Goal: Task Accomplishment & Management: Manage account settings

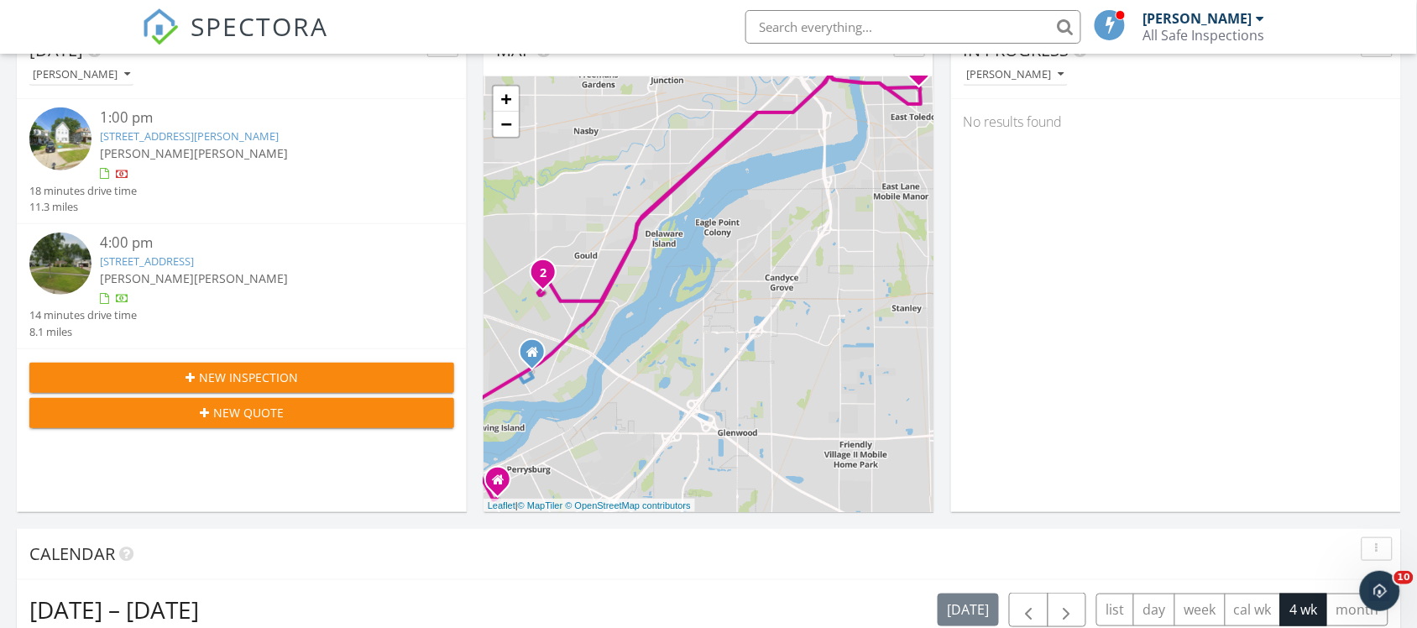
scroll to position [105, 0]
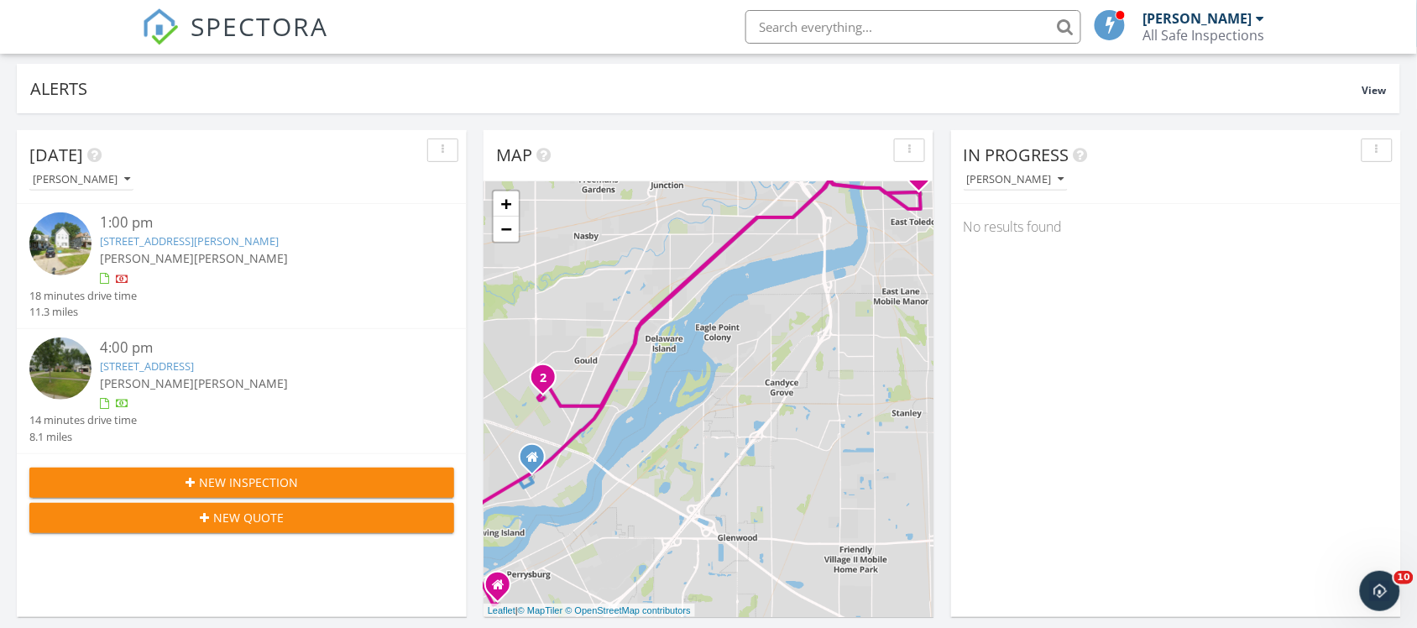
click at [196, 246] on link "610 Parker Ave, Toledo, OH 43605" at bounding box center [189, 240] width 179 height 15
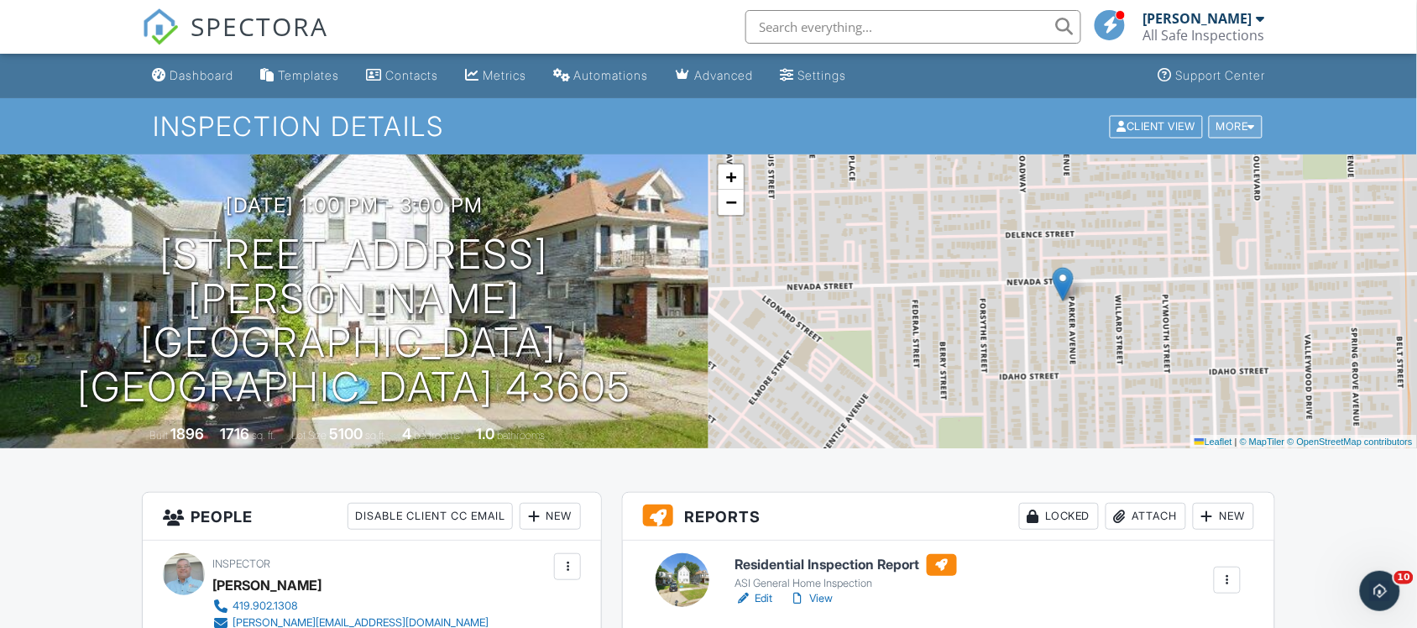
click at [1249, 123] on div at bounding box center [1252, 126] width 8 height 11
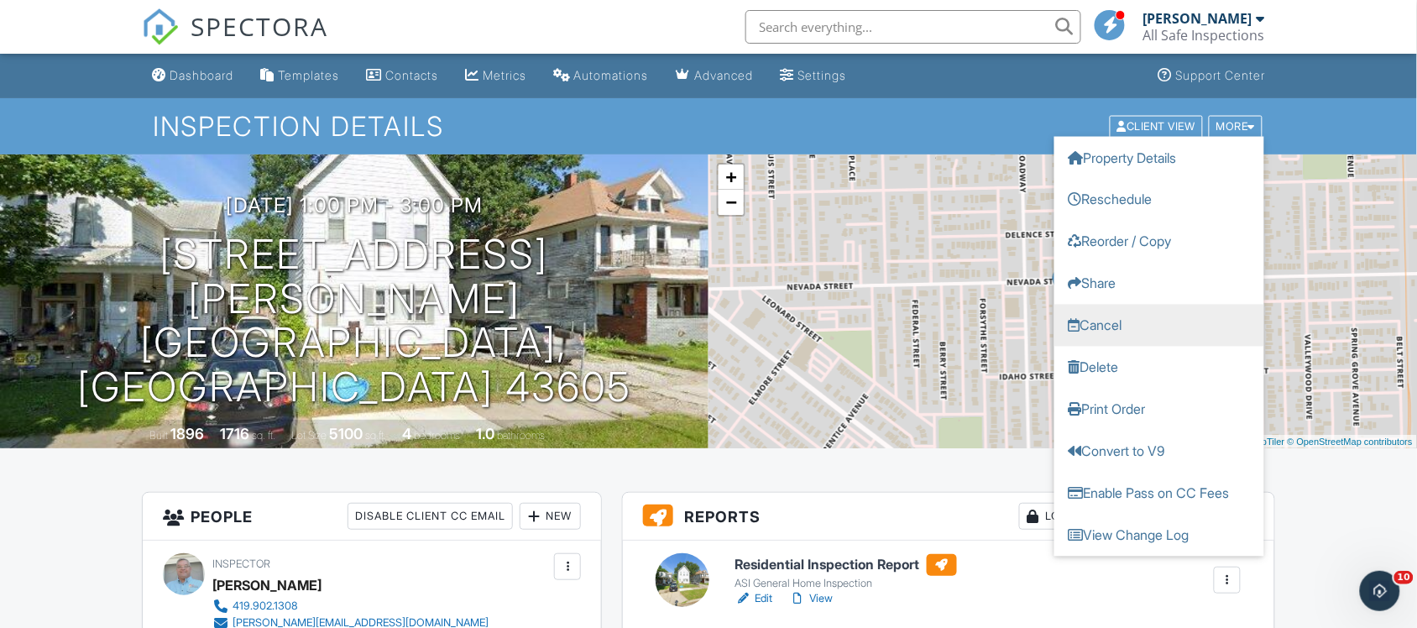
click at [1104, 326] on link "Cancel" at bounding box center [1159, 325] width 210 height 42
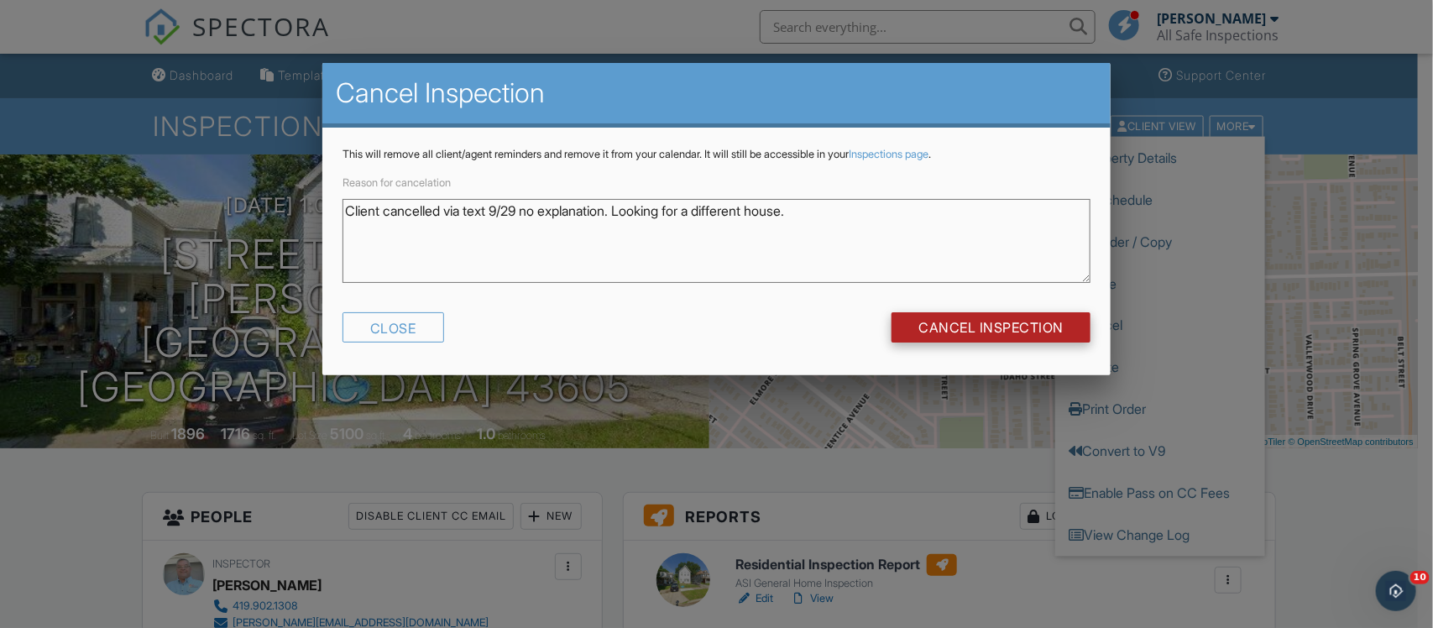
type textarea "Client cancelled via text 9/29 no explanation. Looking for a different house."
click at [946, 330] on input "Cancel Inspection" at bounding box center [990, 327] width 199 height 30
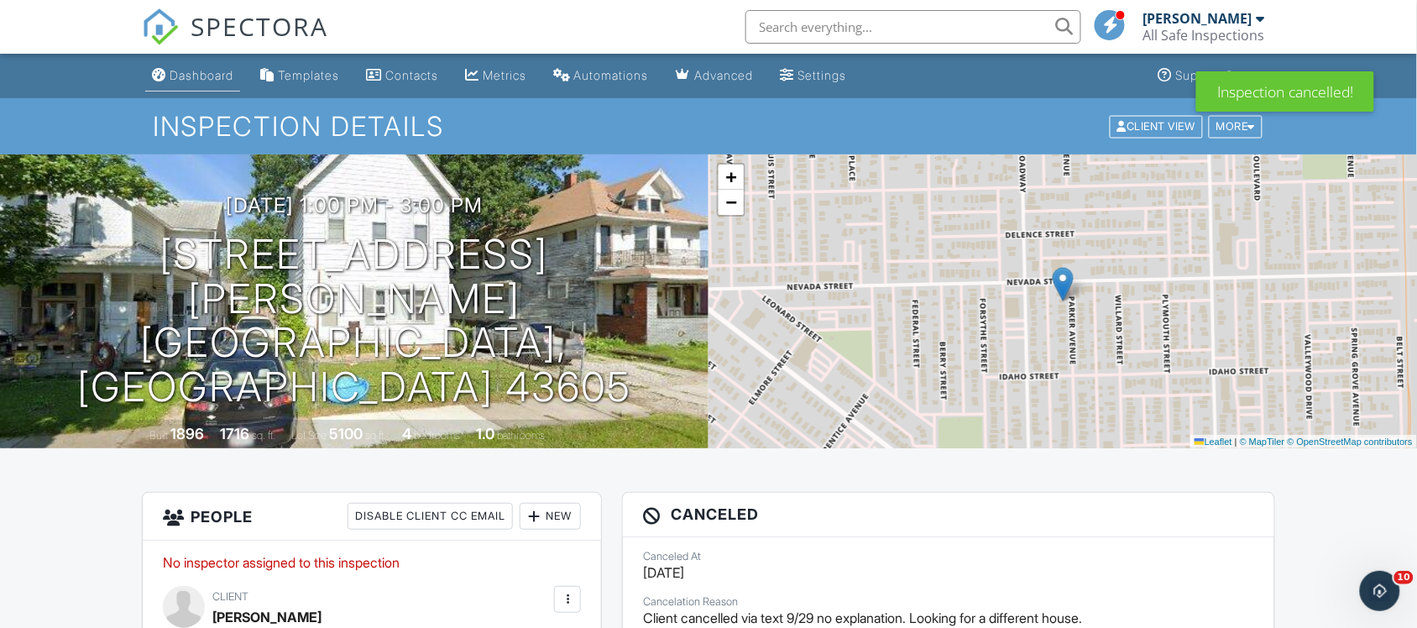
click at [203, 78] on div "Dashboard" at bounding box center [202, 75] width 64 height 14
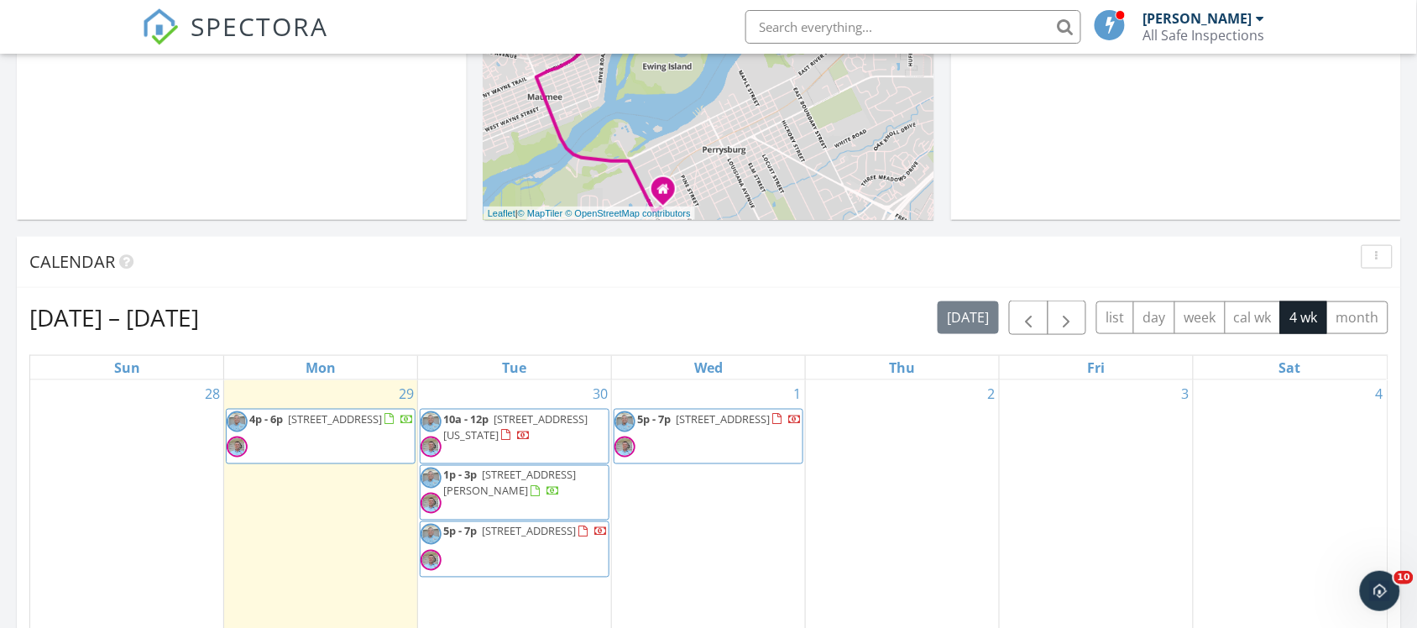
scroll to position [734, 0]
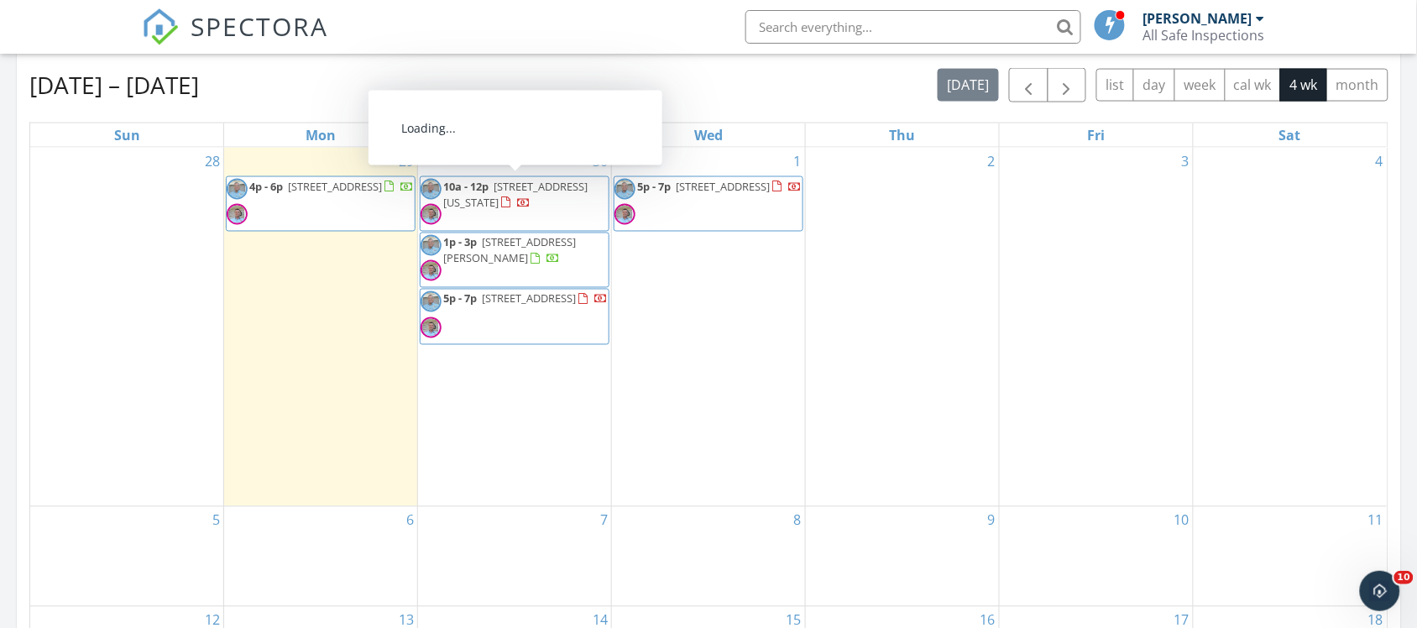
click at [522, 197] on div at bounding box center [515, 204] width 29 height 16
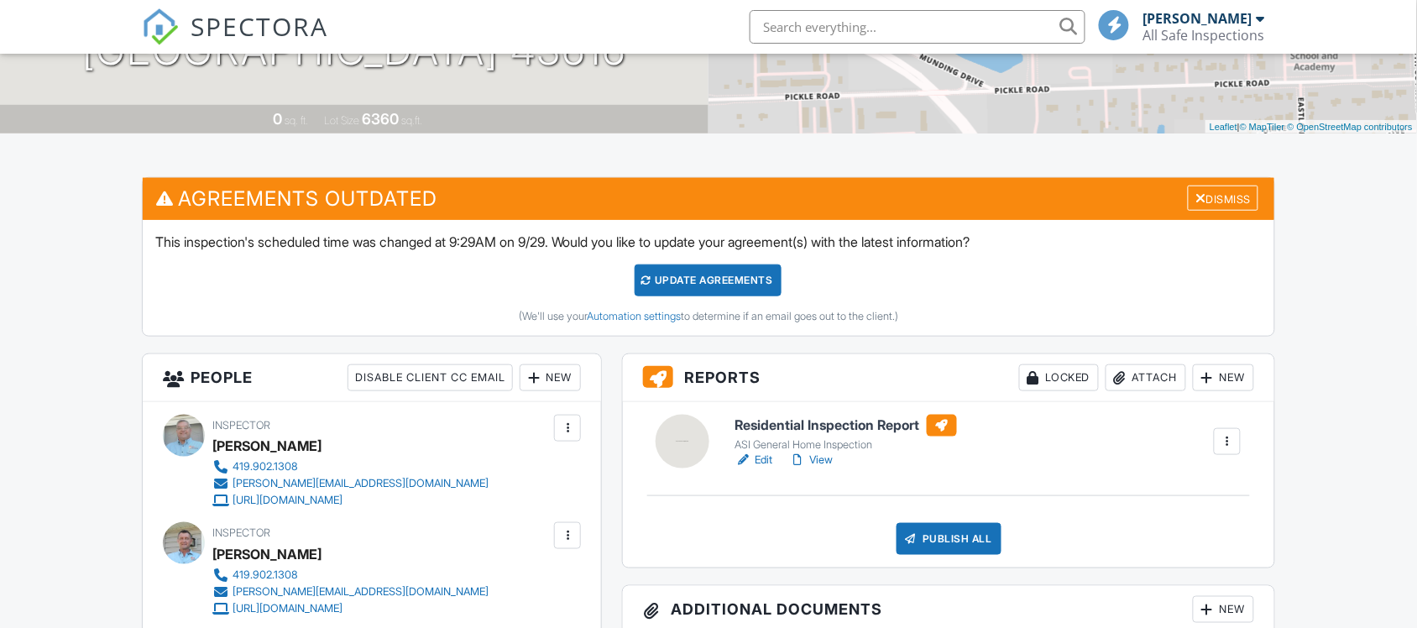
click at [689, 282] on div "Update Agreements" at bounding box center [708, 280] width 147 height 32
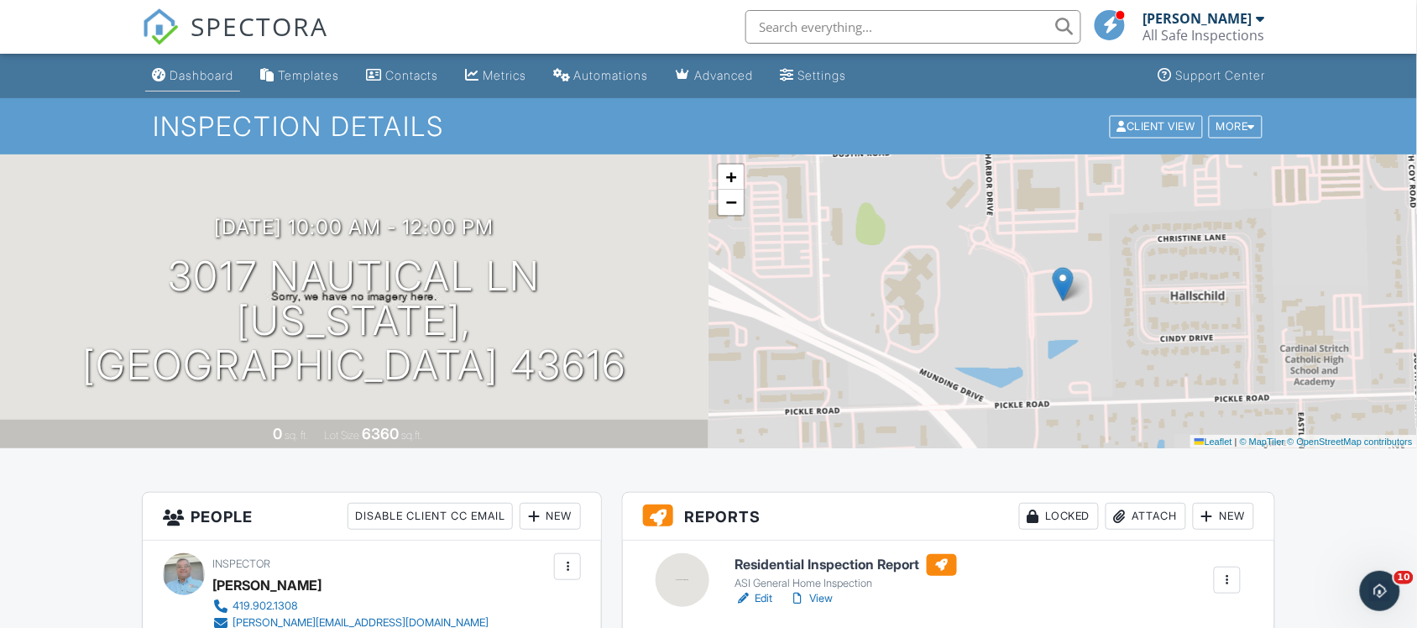
click at [216, 73] on div "Dashboard" at bounding box center [202, 75] width 64 height 14
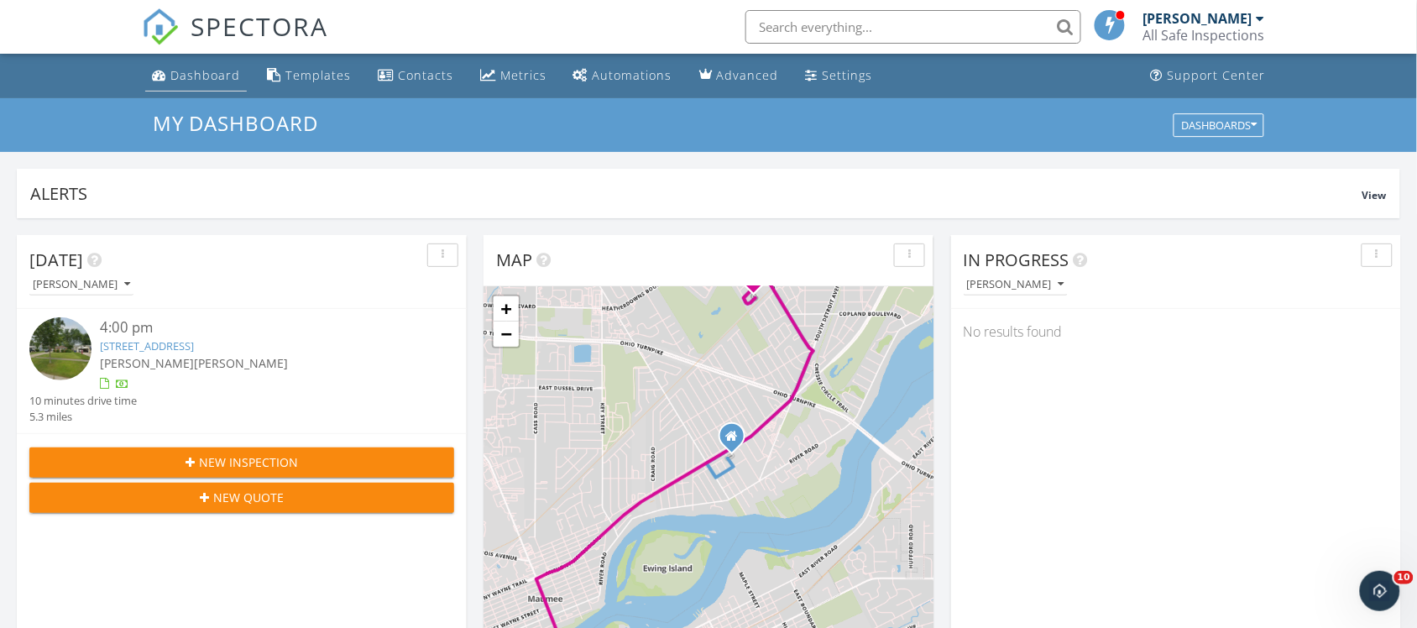
click at [185, 71] on div "Dashboard" at bounding box center [205, 75] width 70 height 16
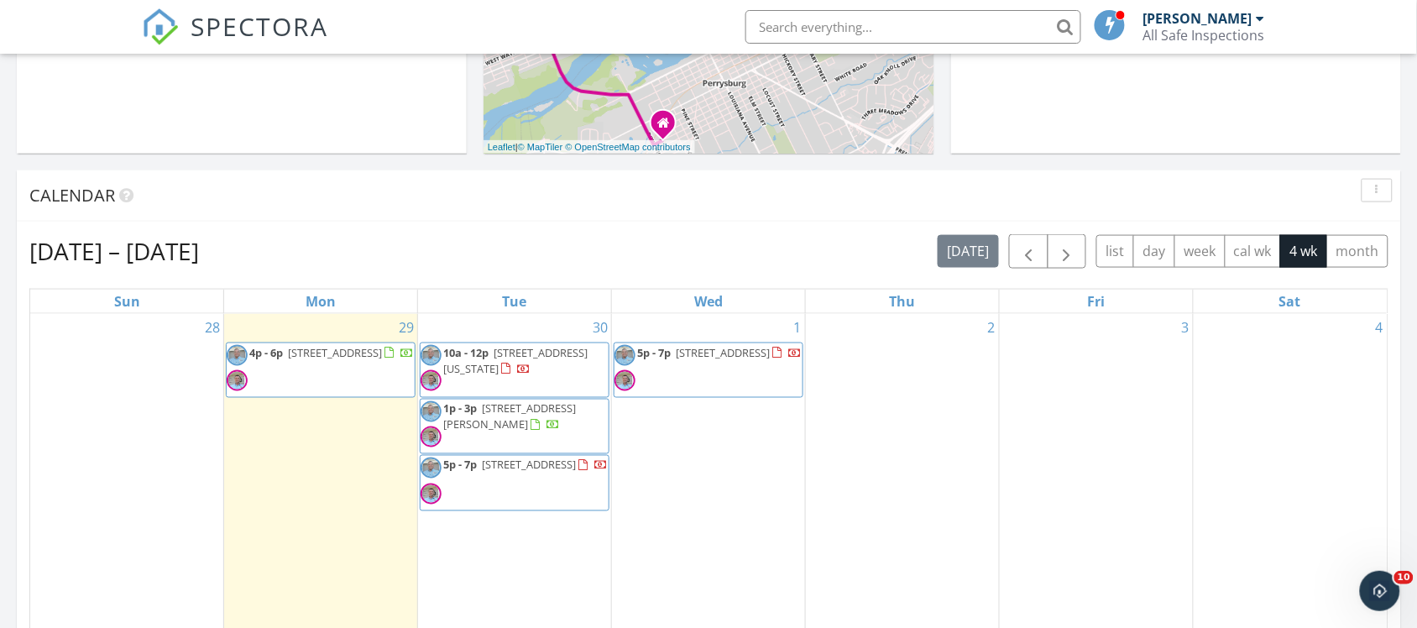
scroll to position [629, 0]
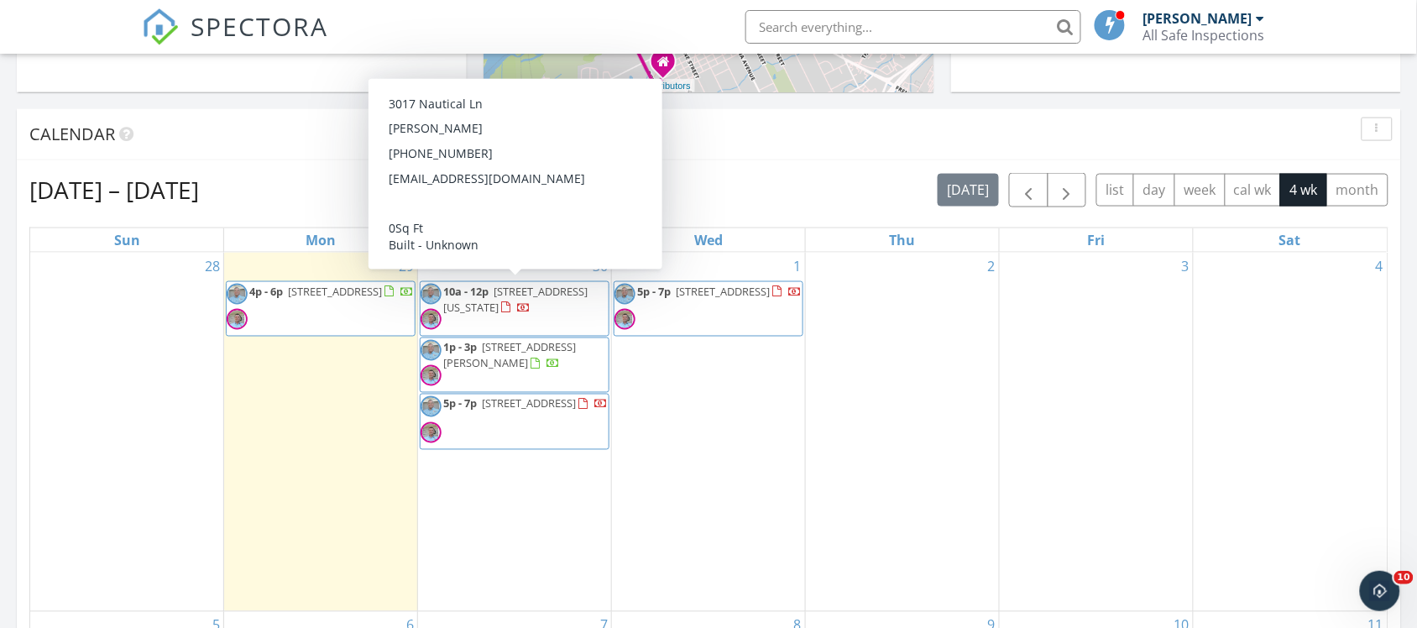
click at [489, 311] on span "3017 Nautical Ln, Oregon 43616" at bounding box center [515, 299] width 144 height 31
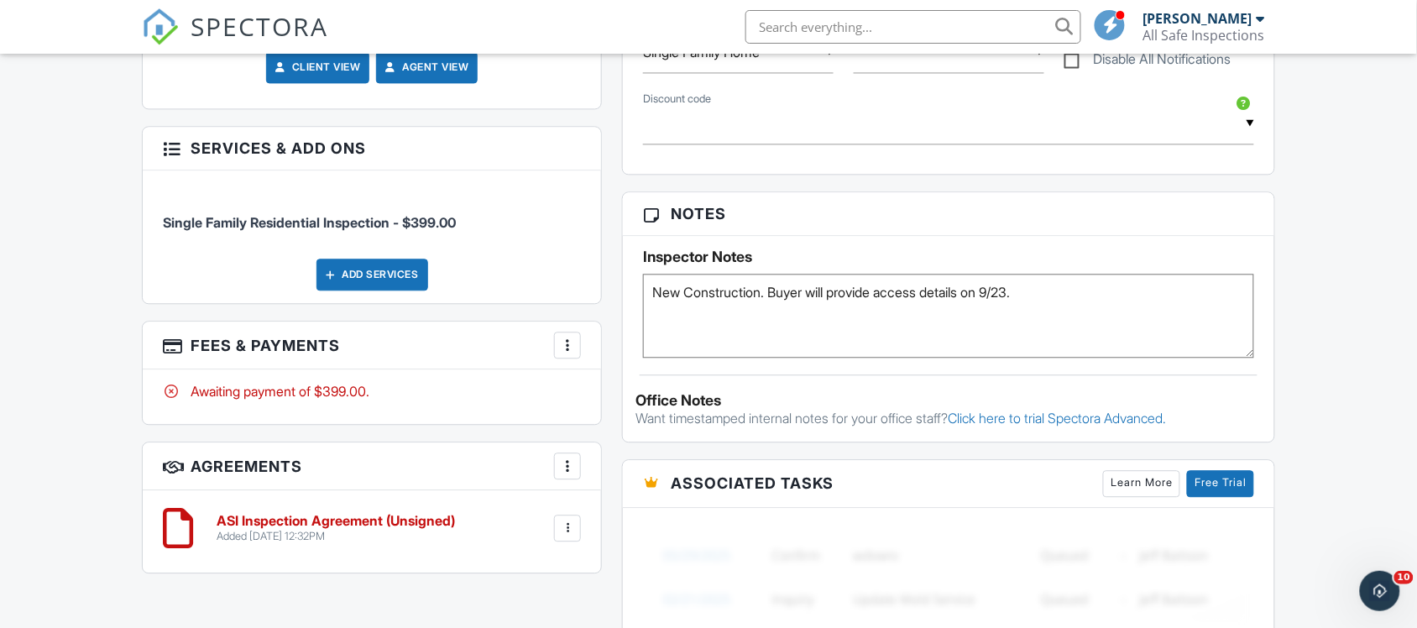
scroll to position [1049, 0]
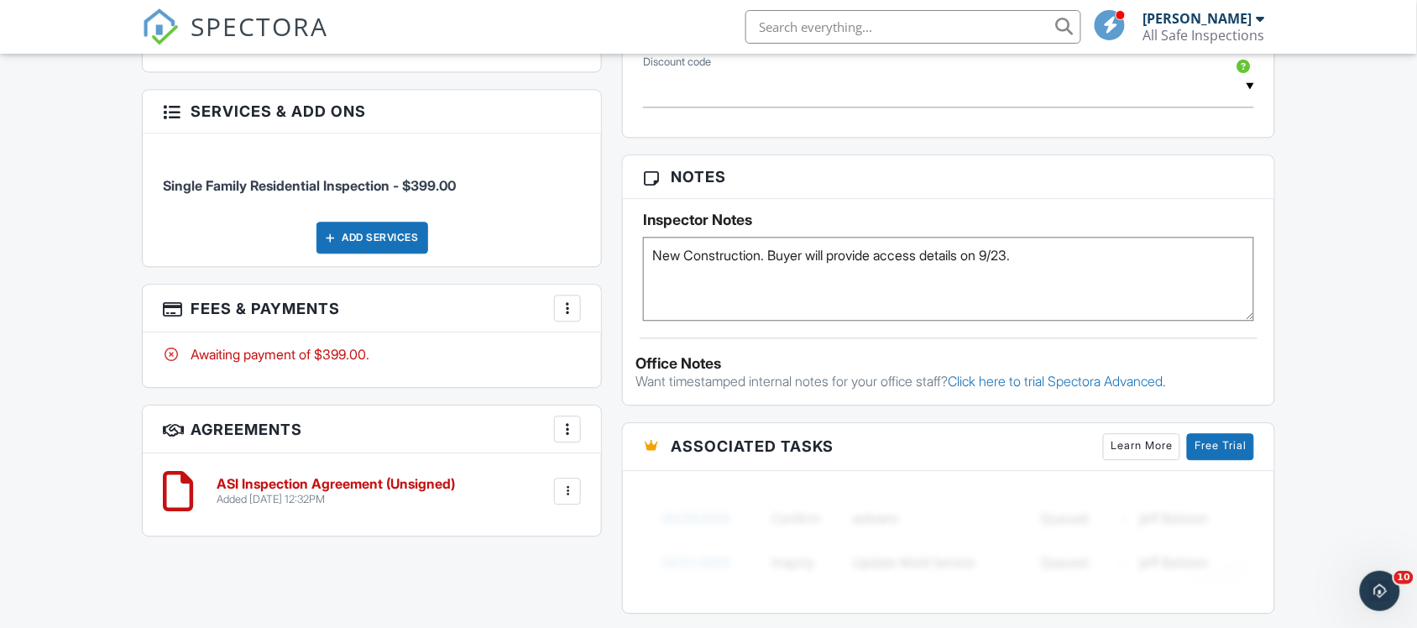
click at [1042, 257] on textarea "New Construction. Buyer will provide access details on 9/23." at bounding box center [948, 279] width 611 height 84
type textarea "New Construction. Builder will leave house open. Builder - [PERSON_NAME] - 419.…"
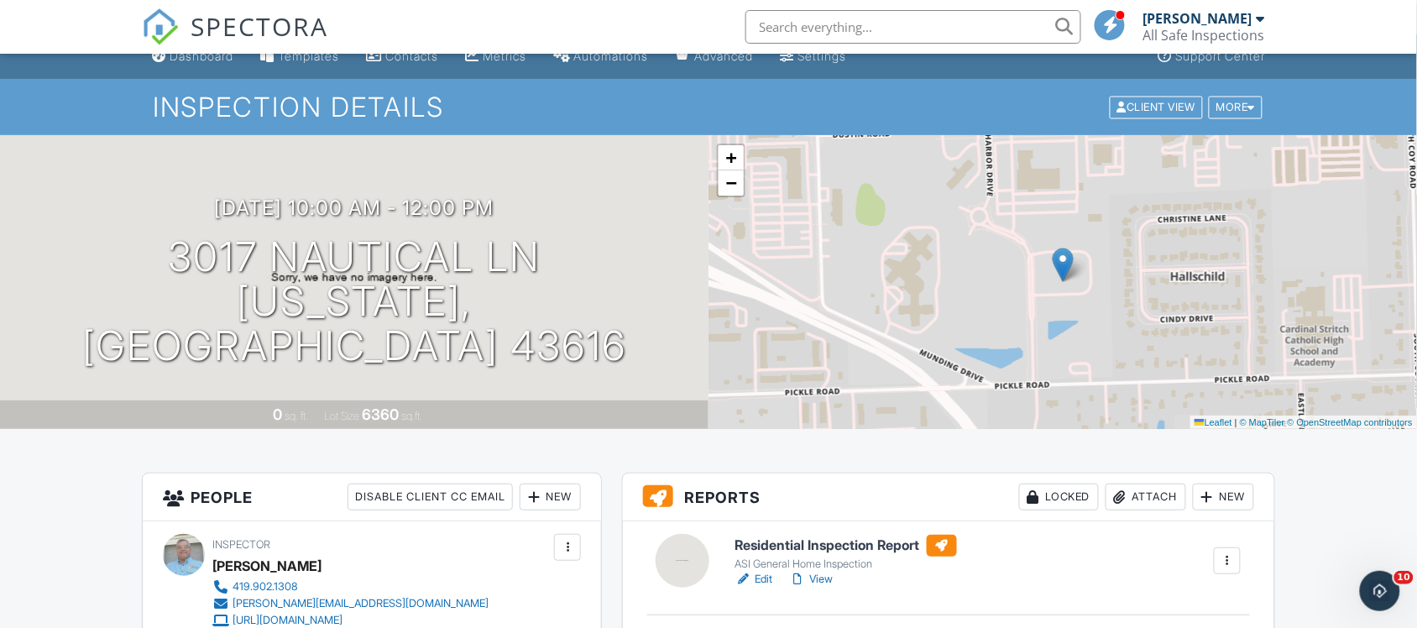
scroll to position [0, 0]
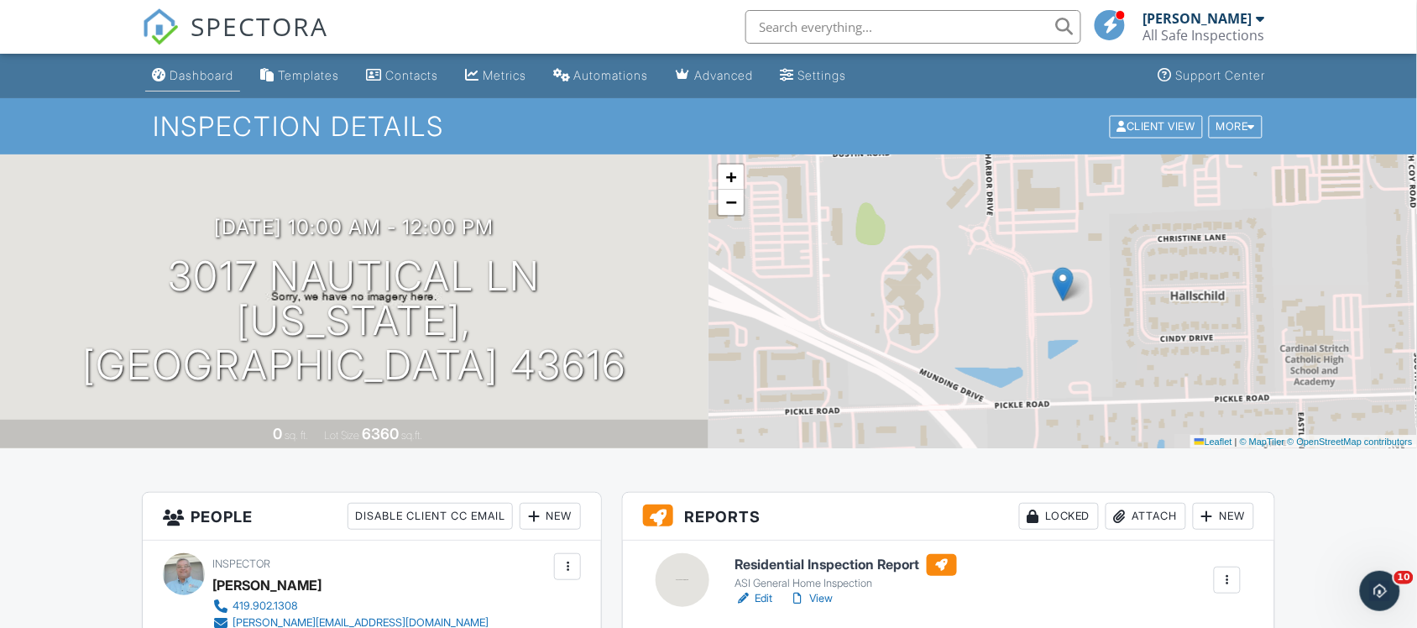
click at [173, 74] on div "Dashboard" at bounding box center [202, 75] width 64 height 14
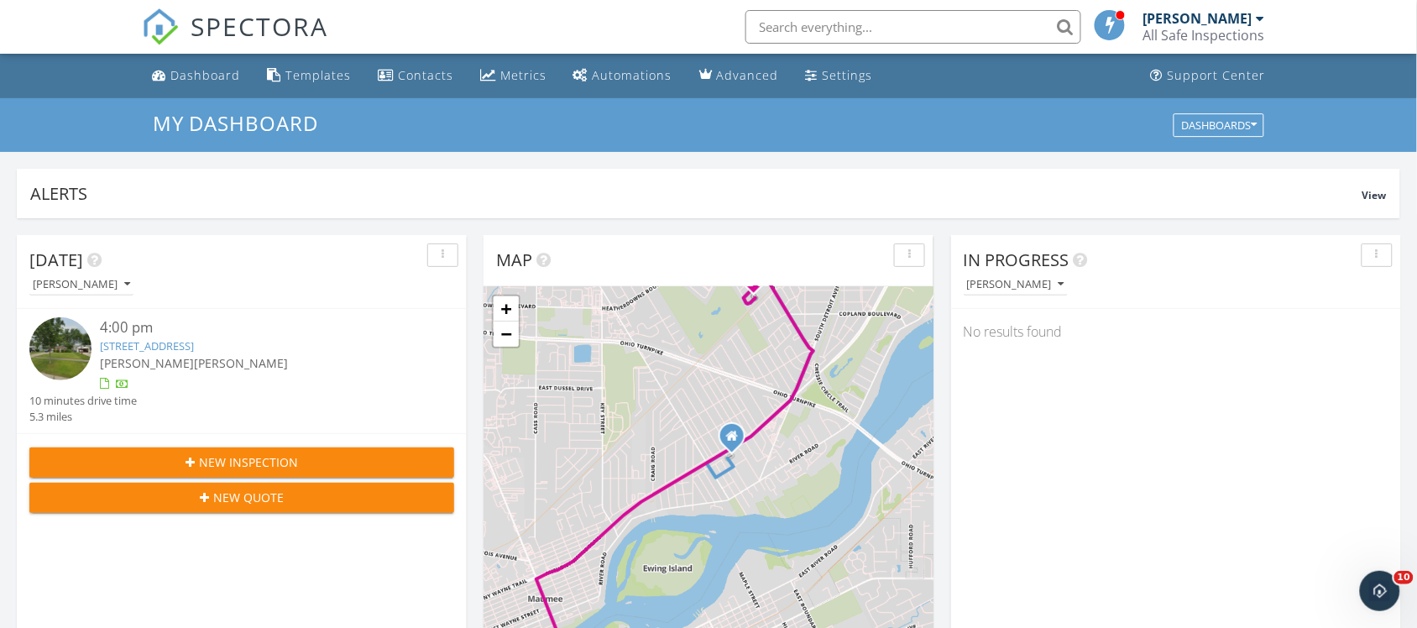
click at [791, 26] on input "text" at bounding box center [913, 27] width 336 height 34
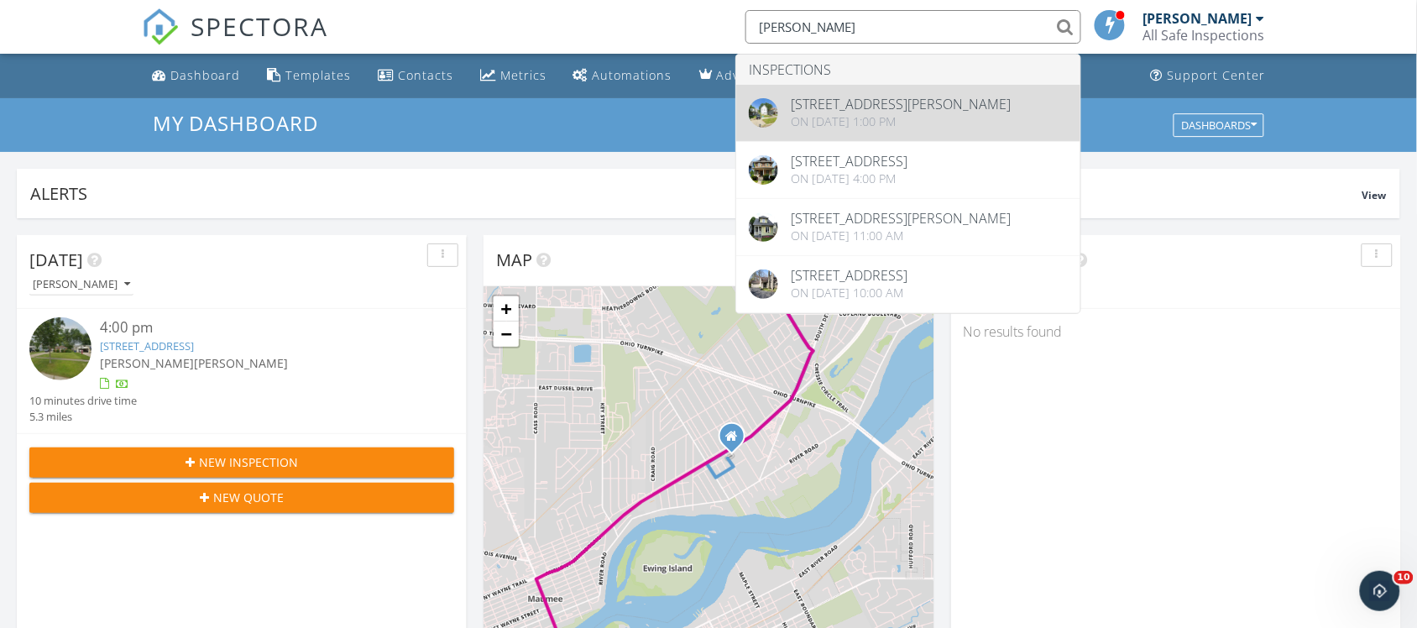
type input "parker"
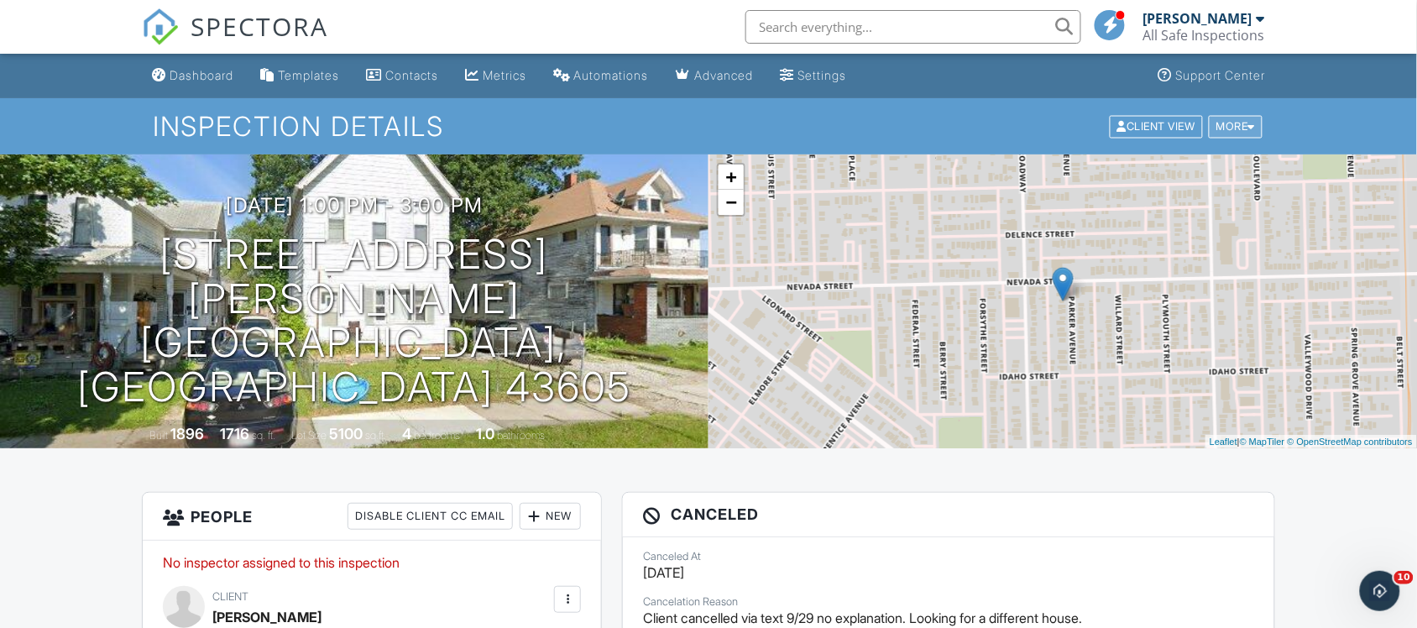
click at [1227, 128] on div "More" at bounding box center [1236, 126] width 55 height 23
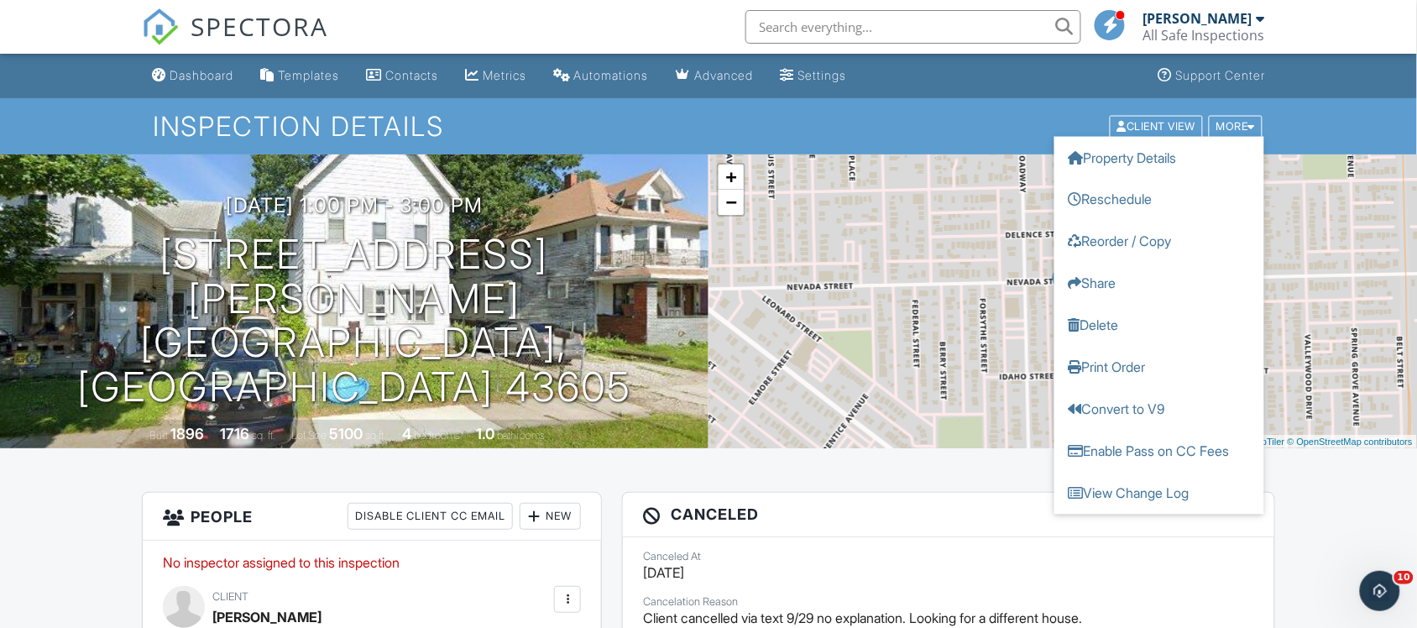
click at [962, 120] on h1 "Inspection Details" at bounding box center [709, 126] width 1112 height 29
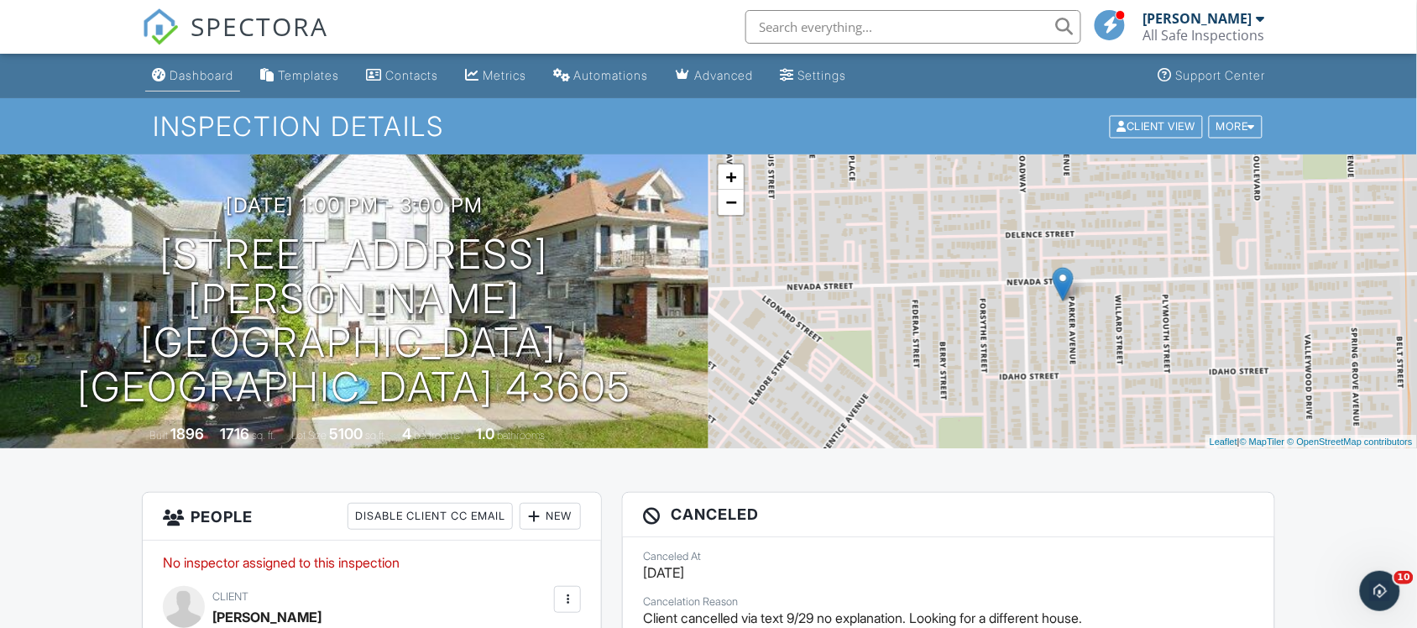
click at [208, 74] on div "Dashboard" at bounding box center [202, 75] width 64 height 14
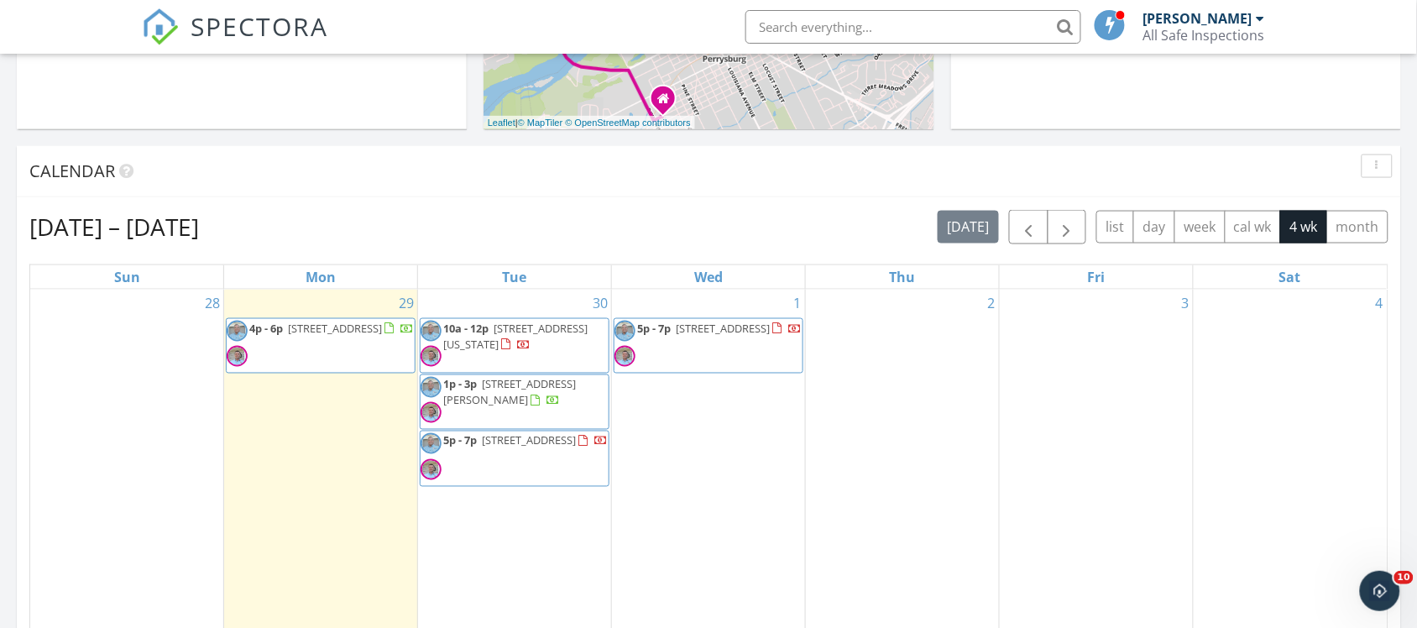
scroll to position [629, 0]
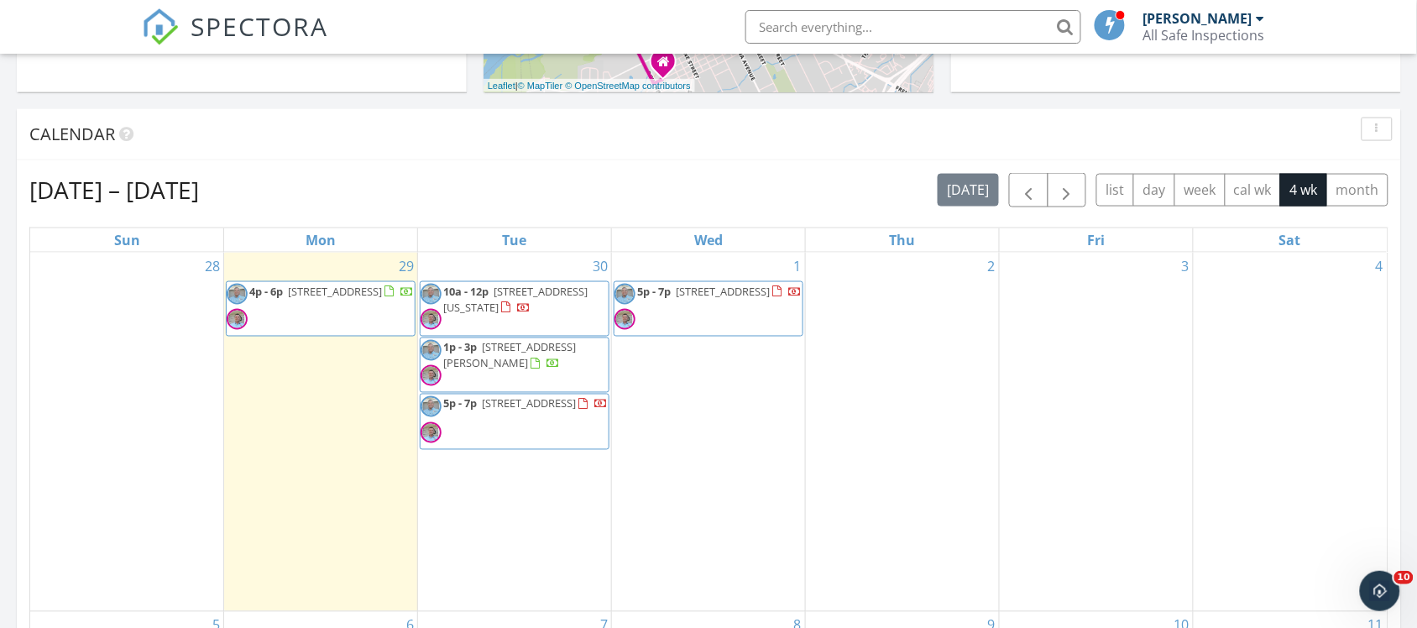
click at [510, 312] on span "3017 Nautical Ln, Oregon 43616" at bounding box center [515, 299] width 144 height 31
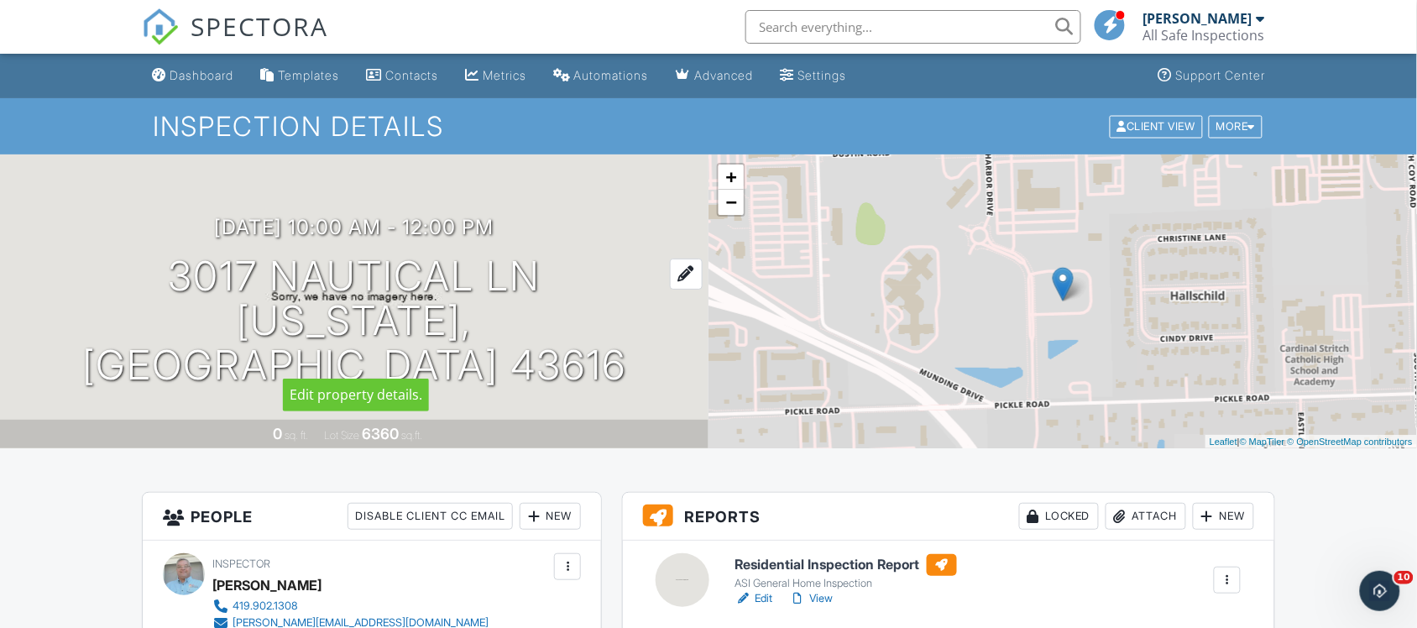
click at [670, 290] on div at bounding box center [686, 274] width 33 height 31
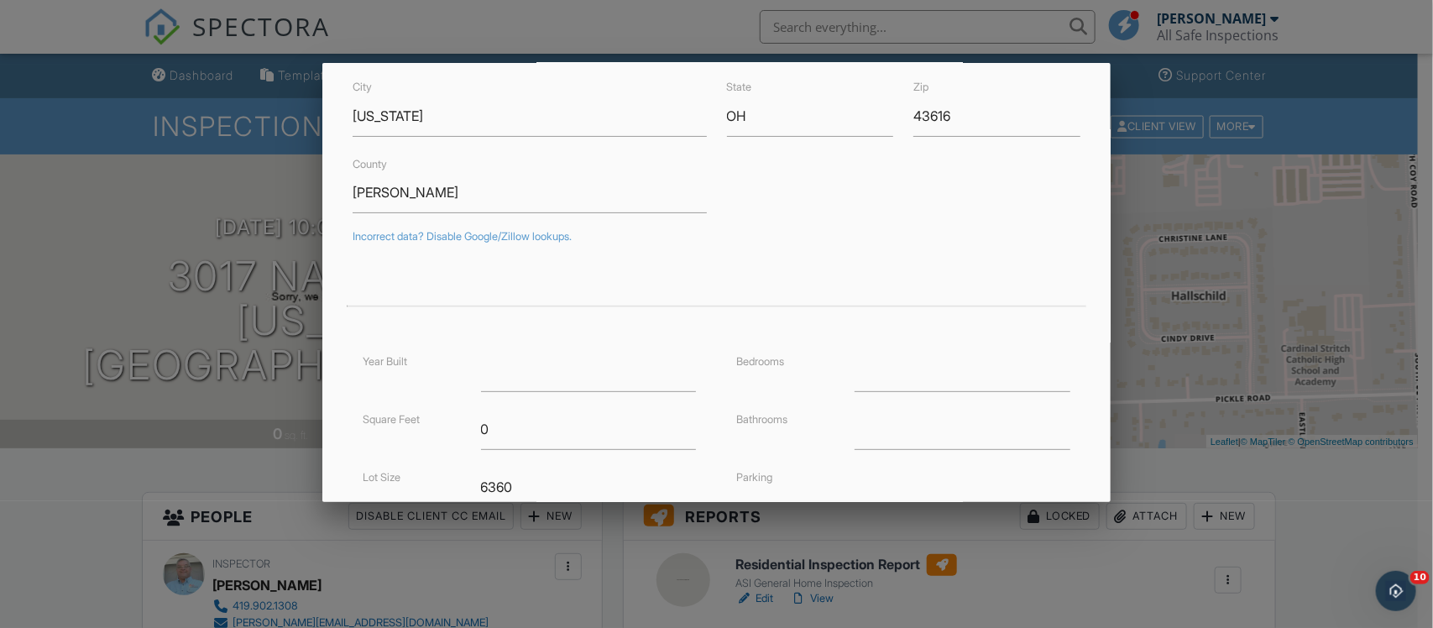
scroll to position [210, 0]
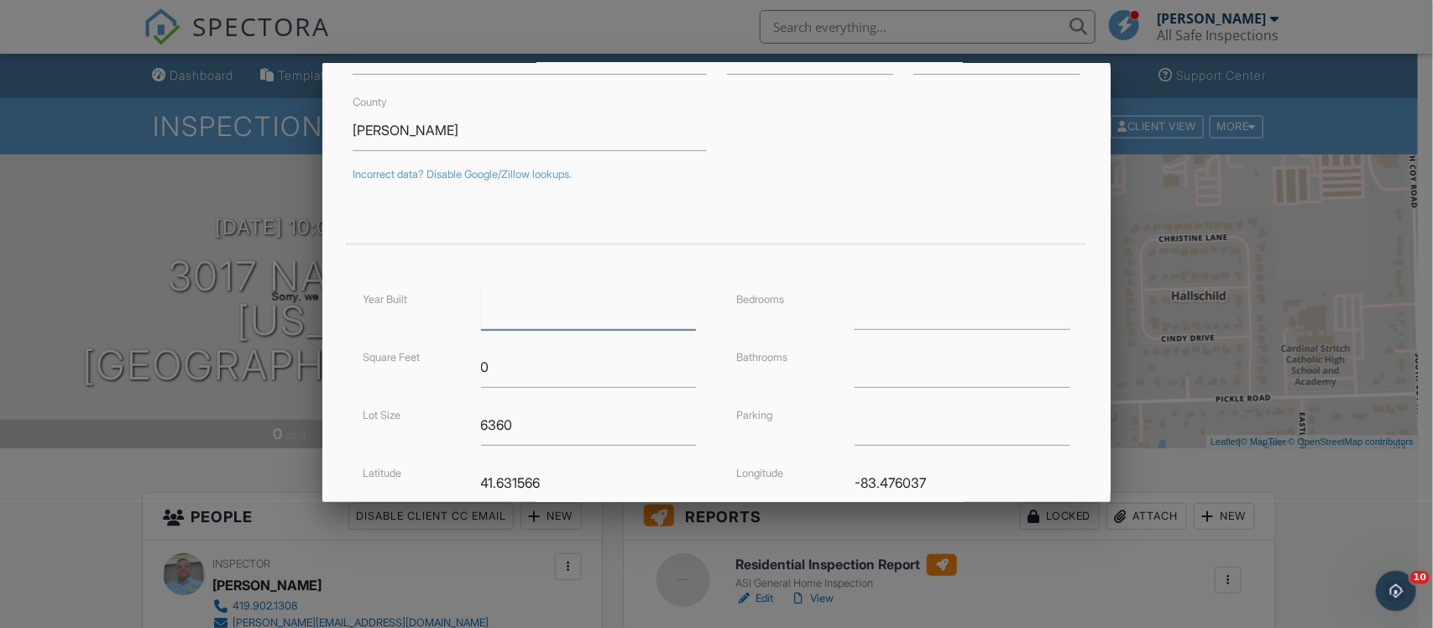
click at [589, 319] on input "number" at bounding box center [589, 309] width 216 height 41
type input "2025"
click at [858, 317] on input "number" at bounding box center [962, 309] width 216 height 41
type input "4"
click at [542, 369] on input "0" at bounding box center [589, 367] width 216 height 41
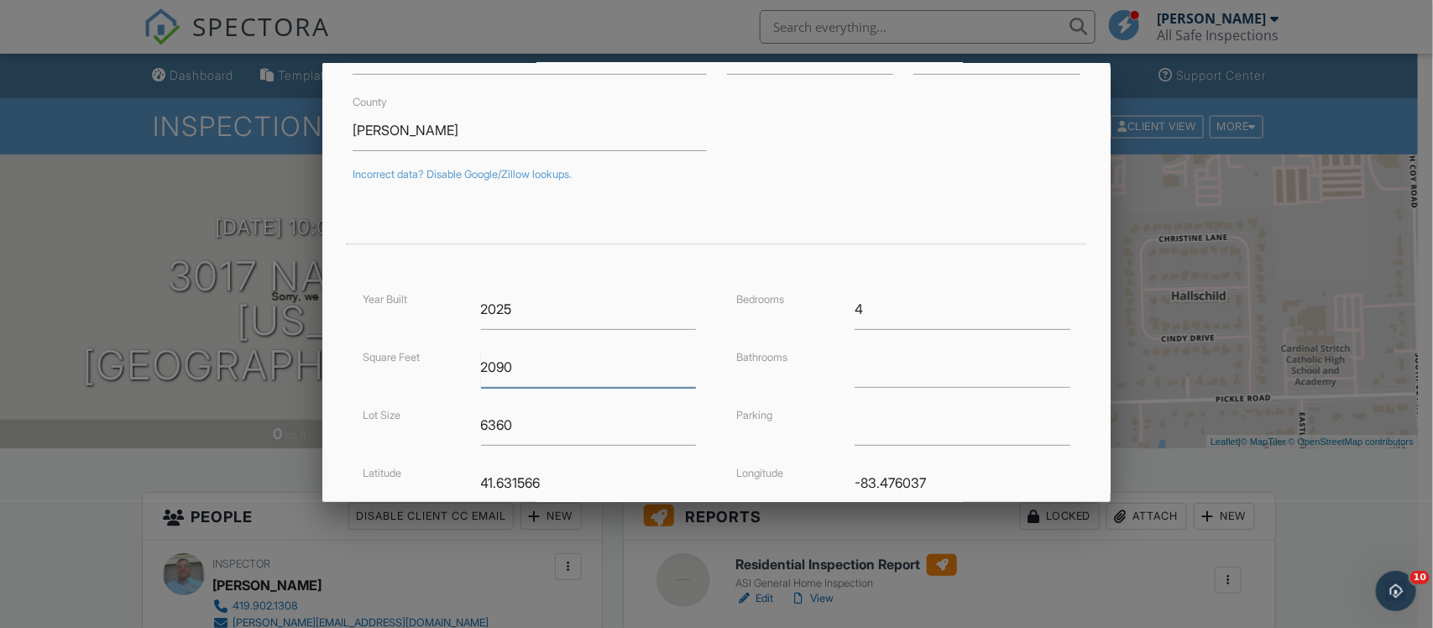
type input "2090"
click at [882, 376] on input "number" at bounding box center [962, 367] width 216 height 41
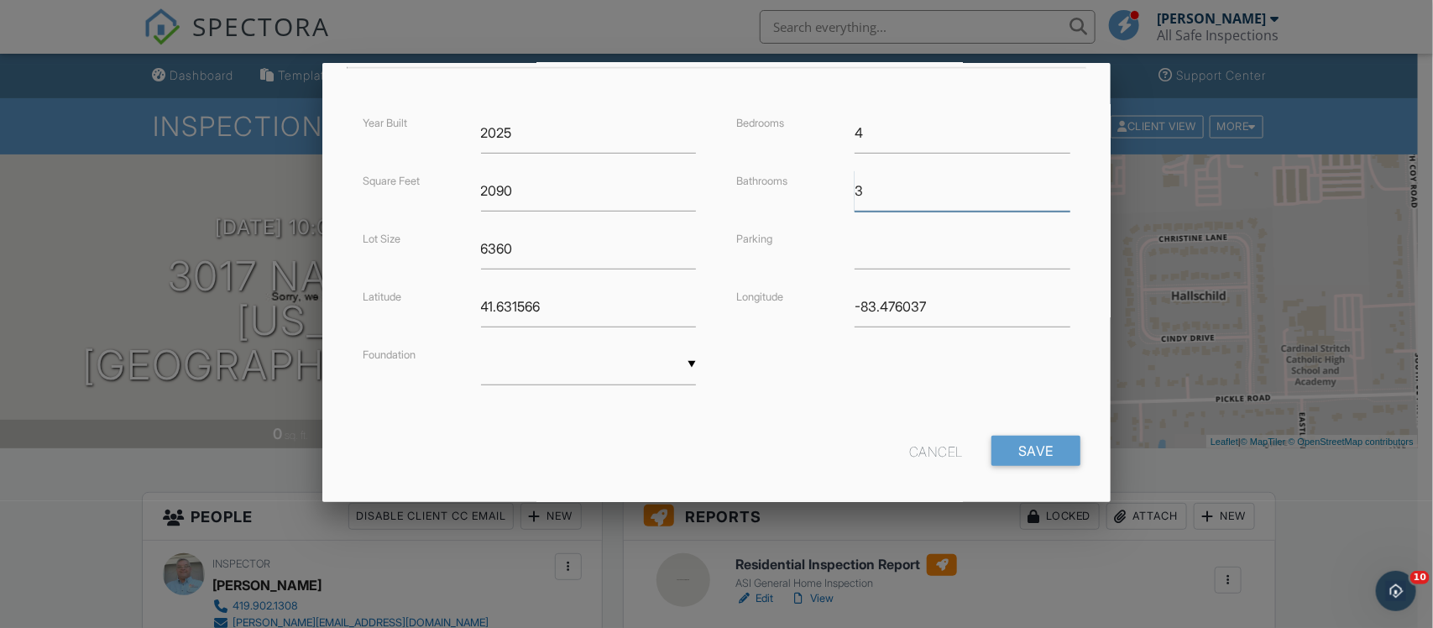
scroll to position [400, 0]
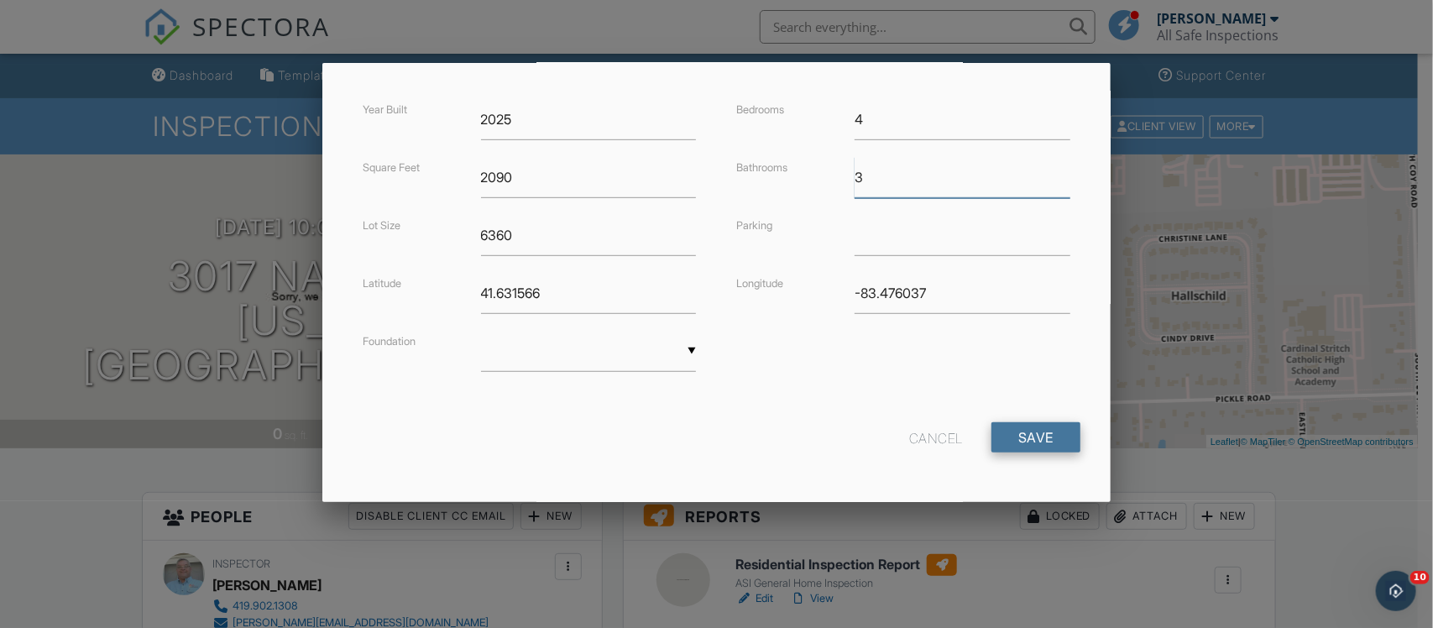
type input "3"
click at [1008, 432] on input "Save" at bounding box center [1035, 437] width 89 height 30
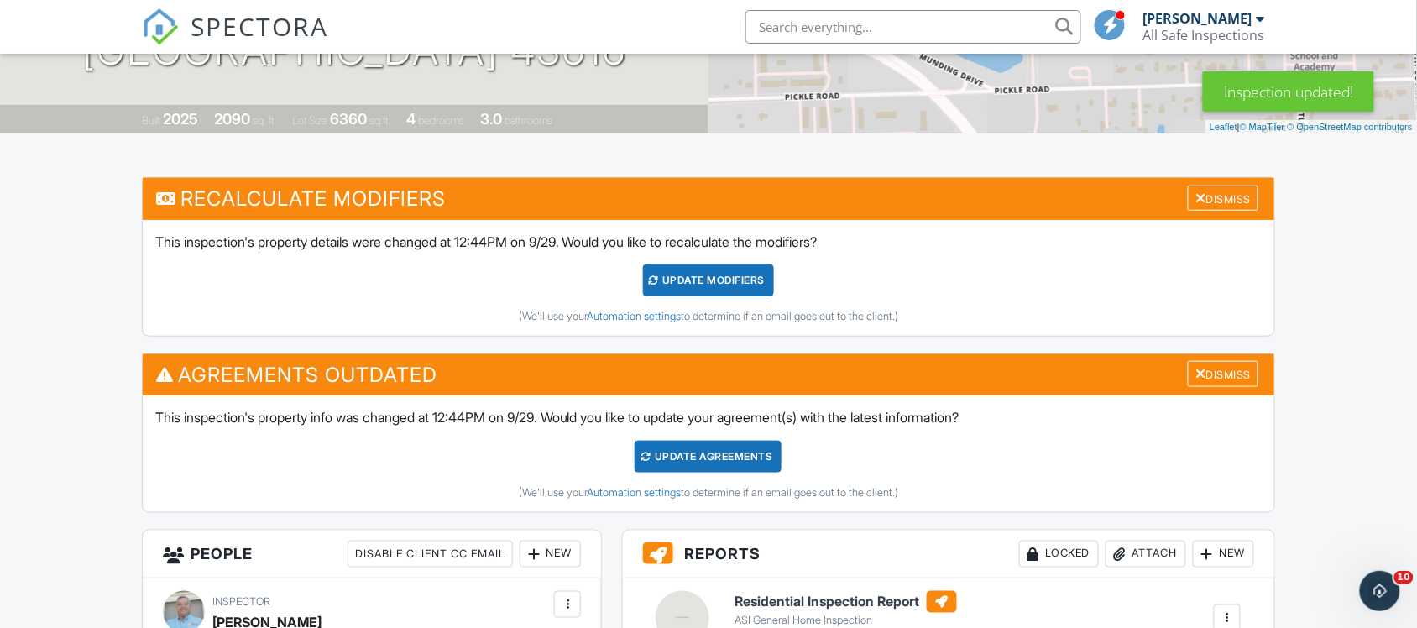
click at [711, 290] on div "UPDATE Modifiers" at bounding box center [709, 280] width 132 height 32
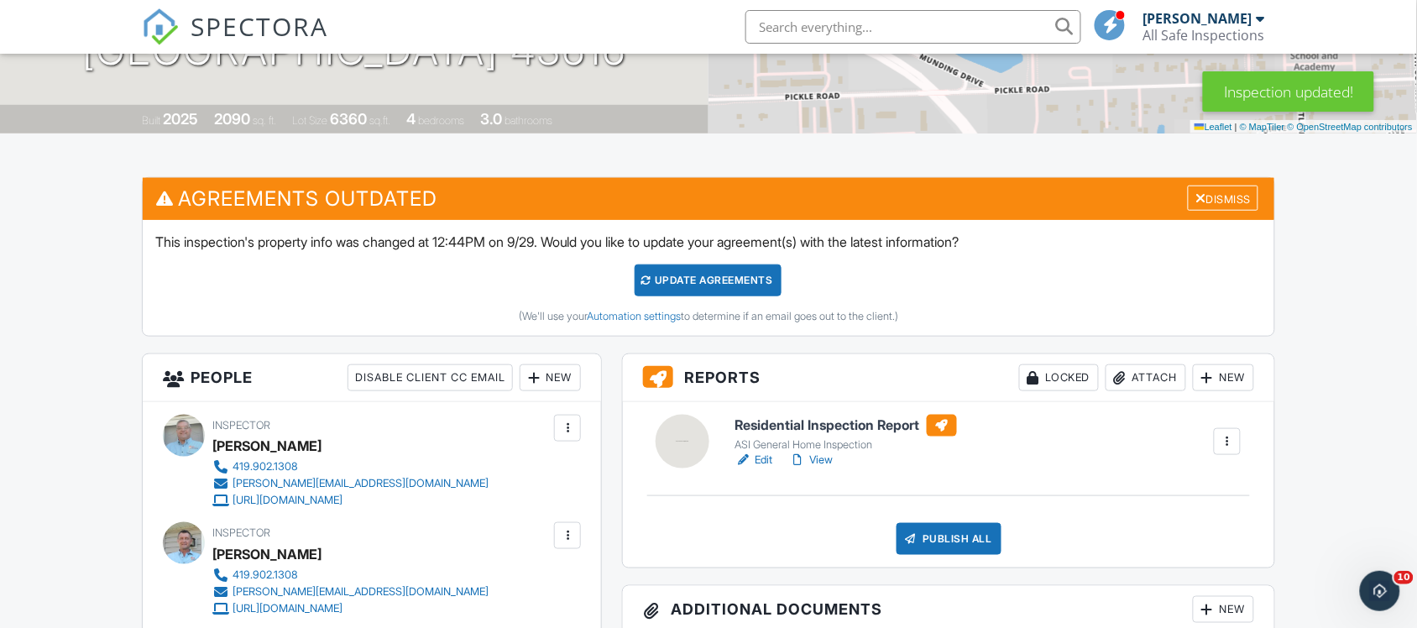
click at [688, 282] on div "Update Agreements" at bounding box center [708, 280] width 147 height 32
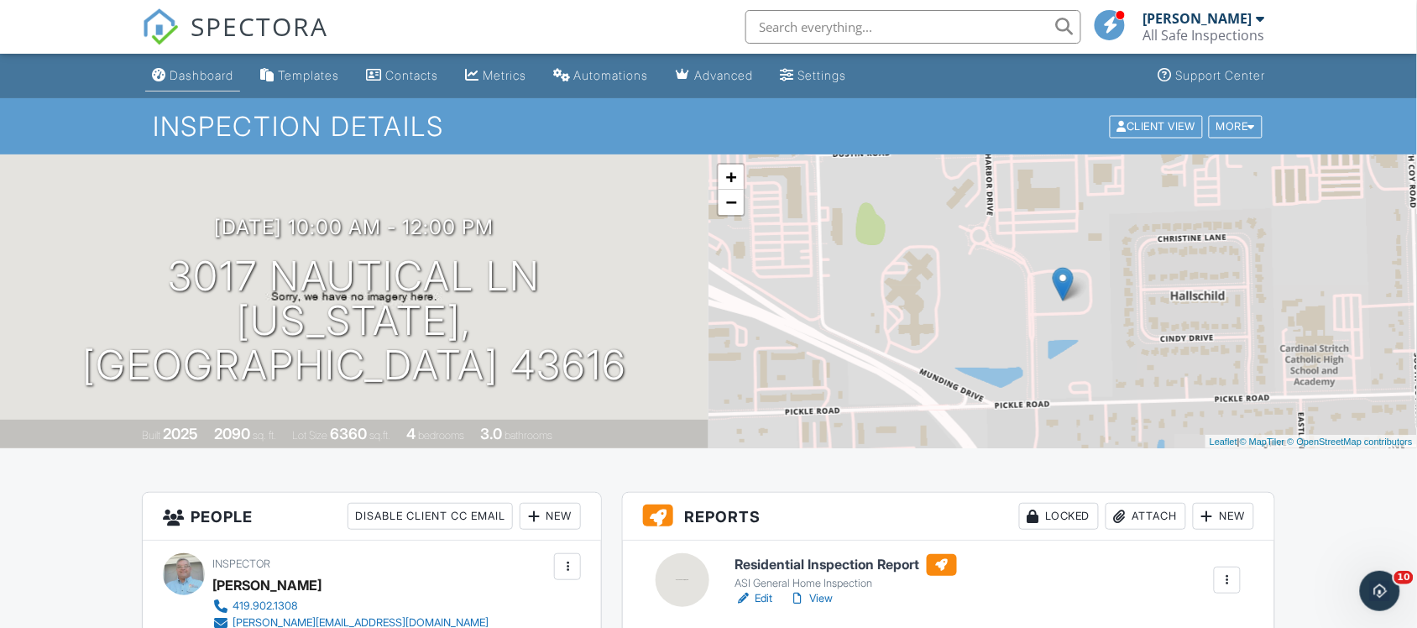
click at [212, 76] on div "Dashboard" at bounding box center [202, 75] width 64 height 14
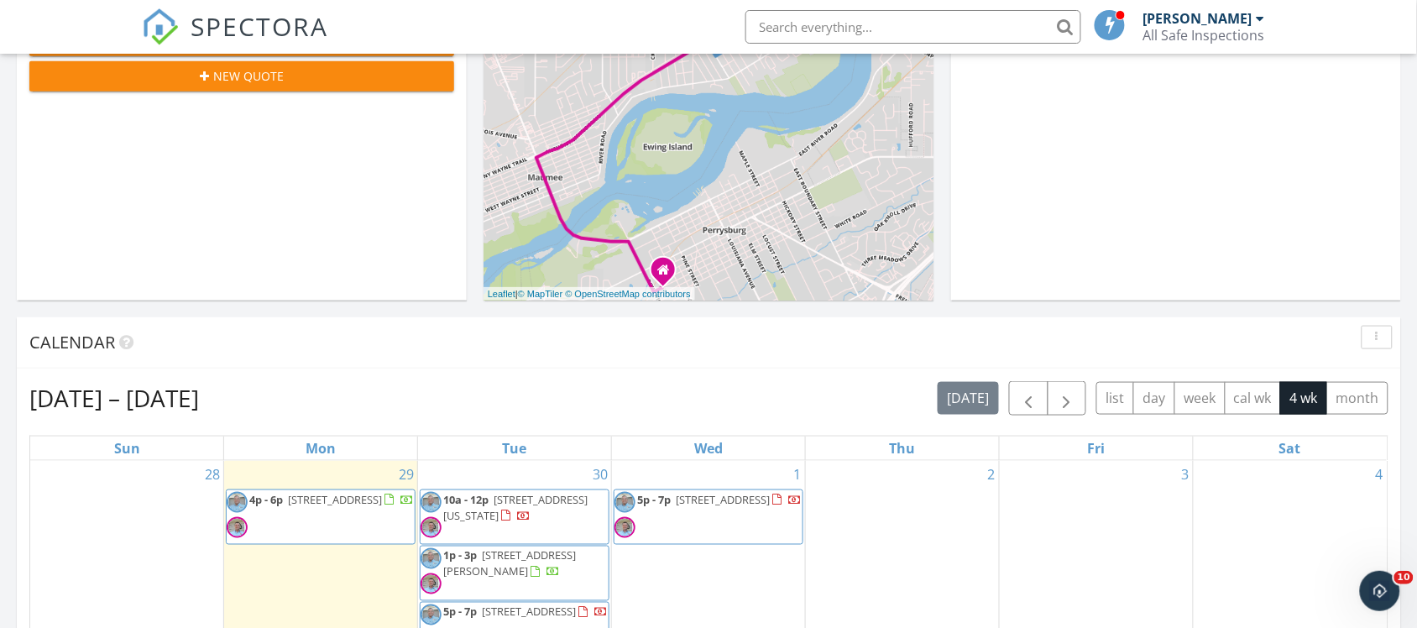
scroll to position [629, 0]
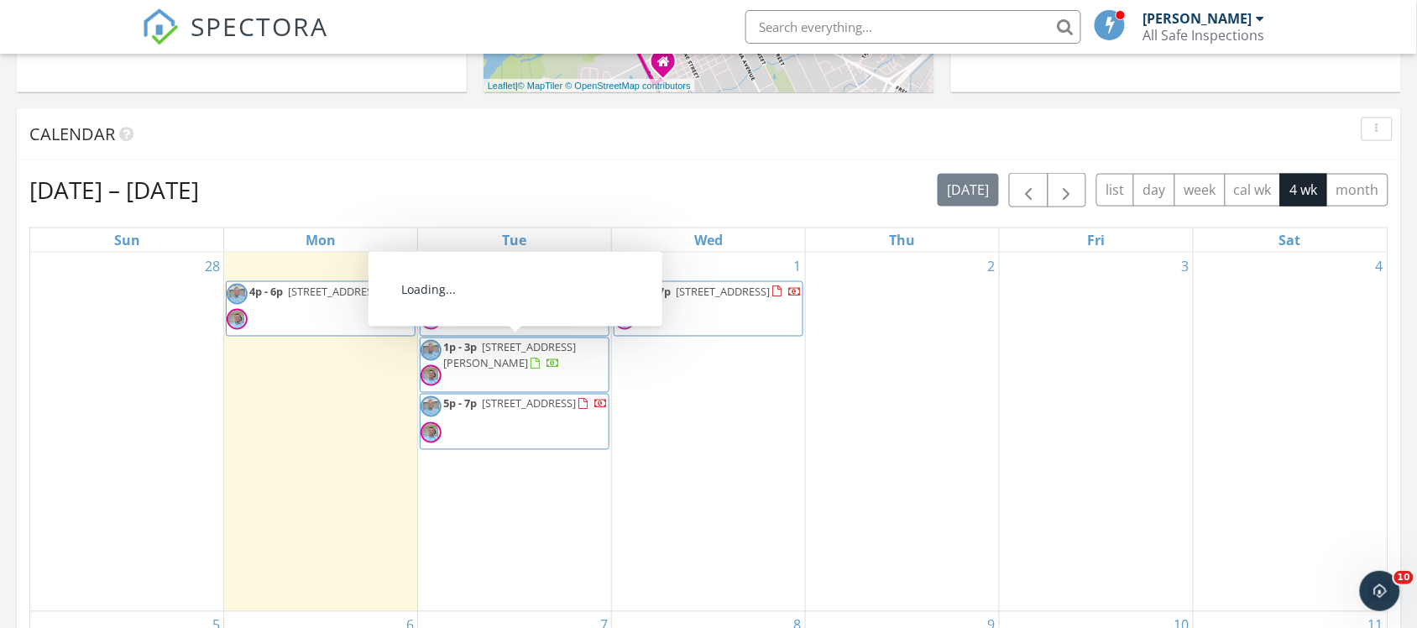
click at [530, 359] on div at bounding box center [534, 364] width 9 height 11
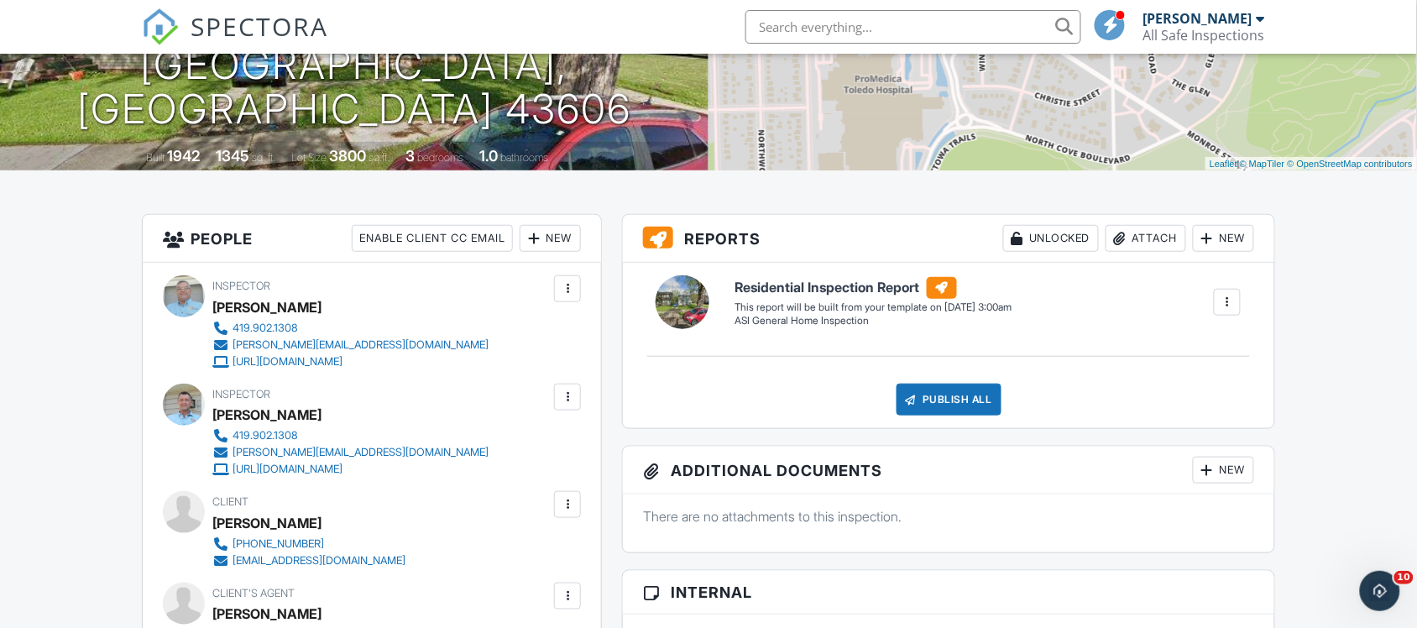
scroll to position [315, 0]
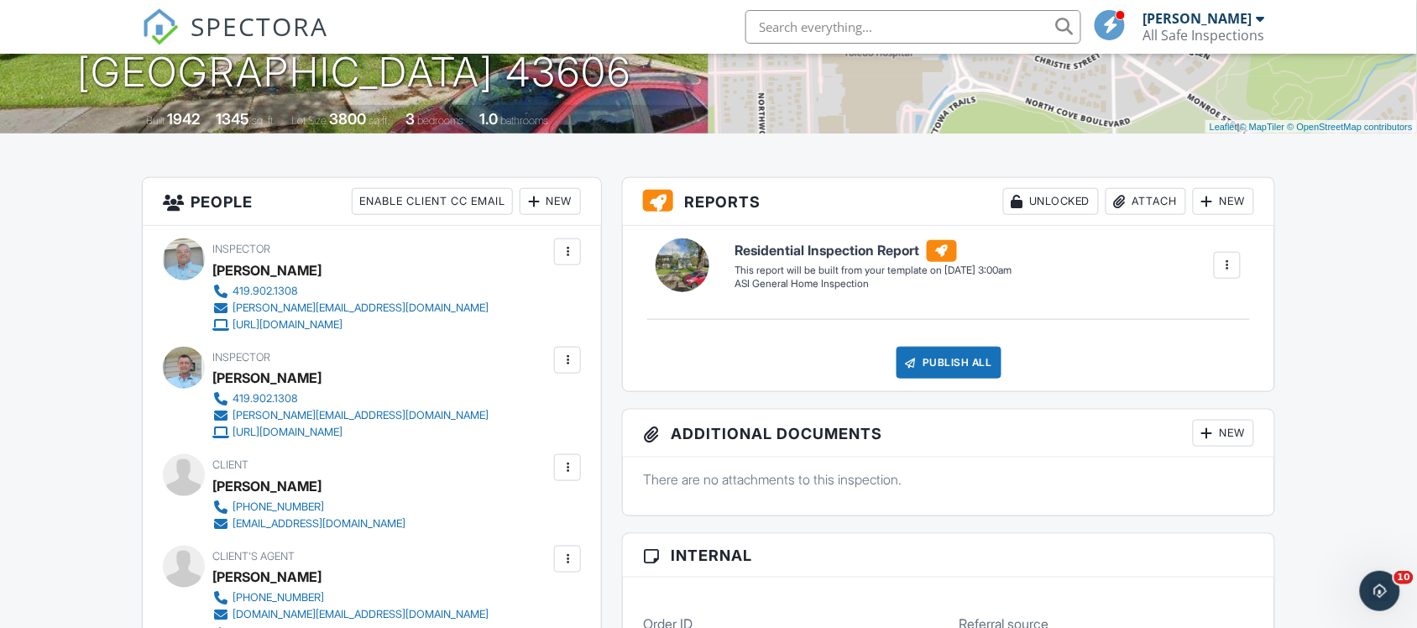
click at [1223, 263] on div at bounding box center [1227, 265] width 17 height 17
click at [1178, 311] on div "Build Now" at bounding box center [1192, 313] width 81 height 20
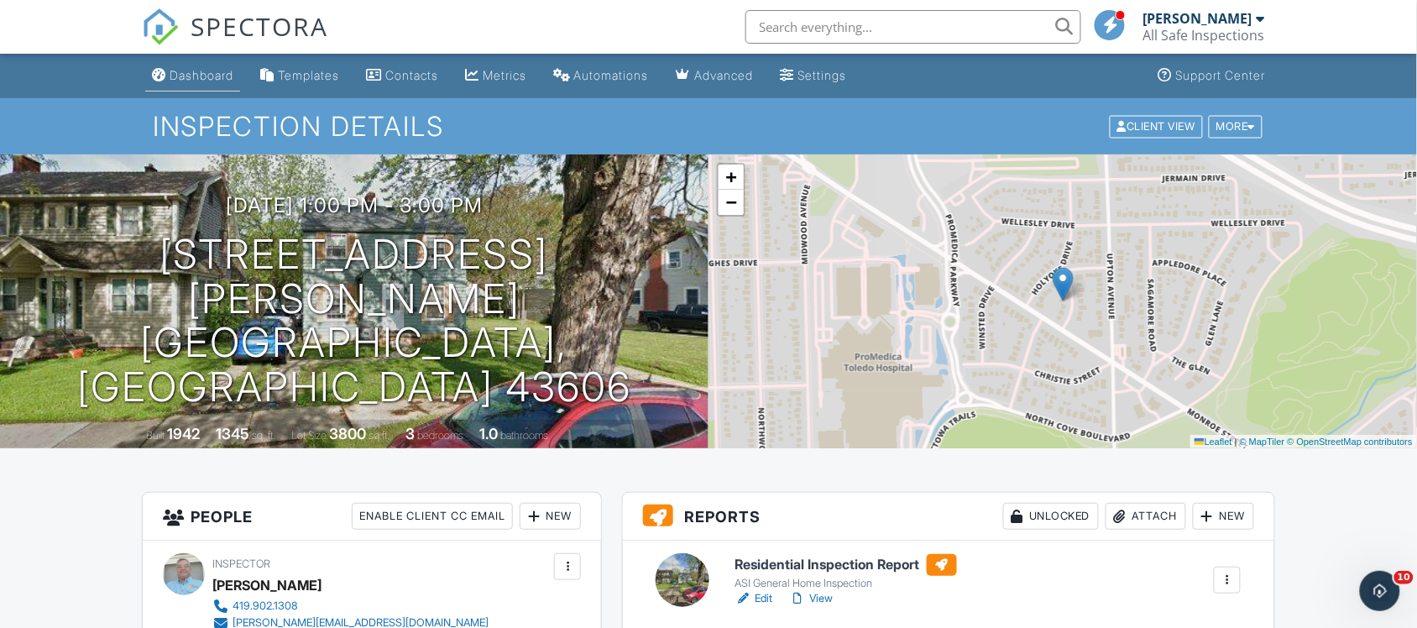
click at [215, 74] on div "Dashboard" at bounding box center [202, 75] width 64 height 14
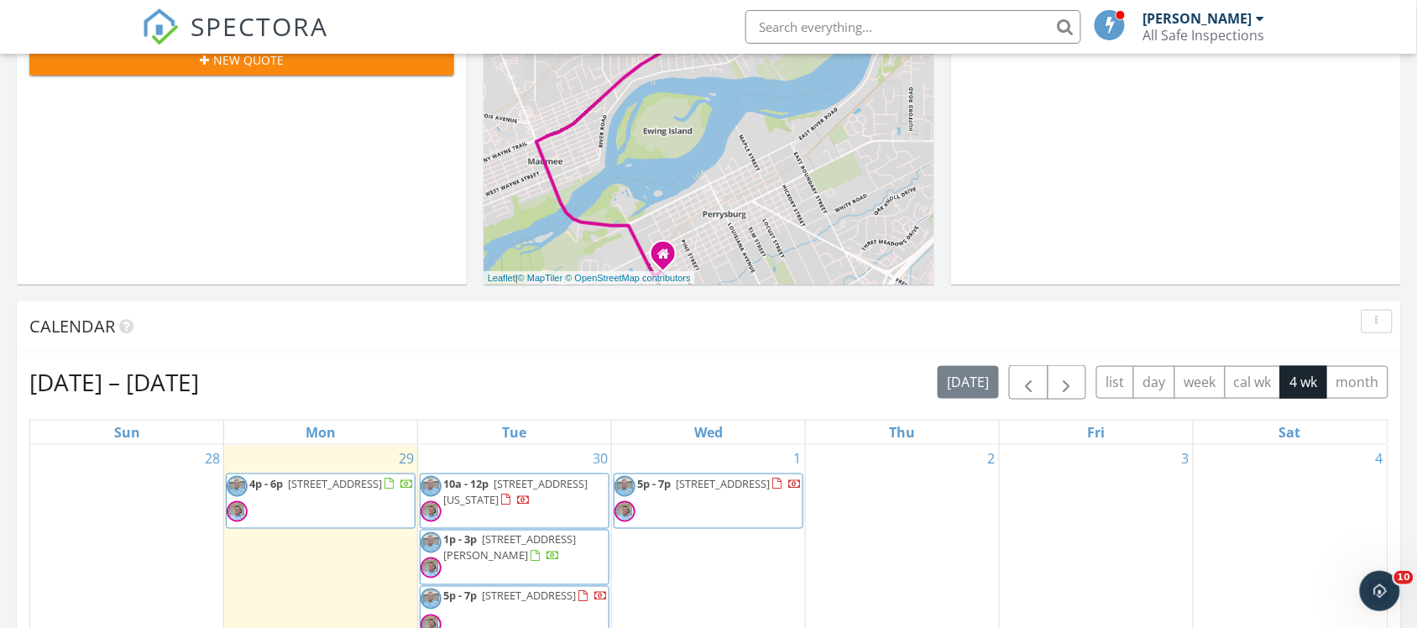
scroll to position [629, 0]
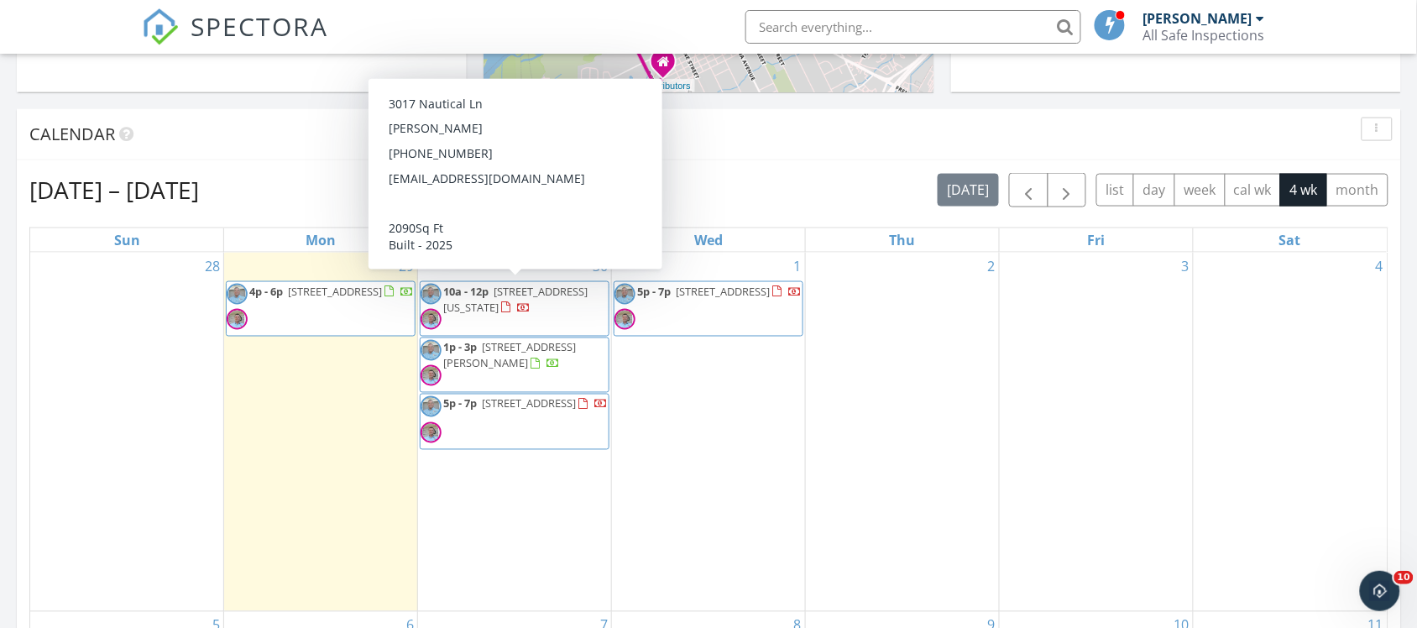
click at [500, 313] on span "3017 Nautical Ln , Oregon 43616" at bounding box center [515, 299] width 144 height 31
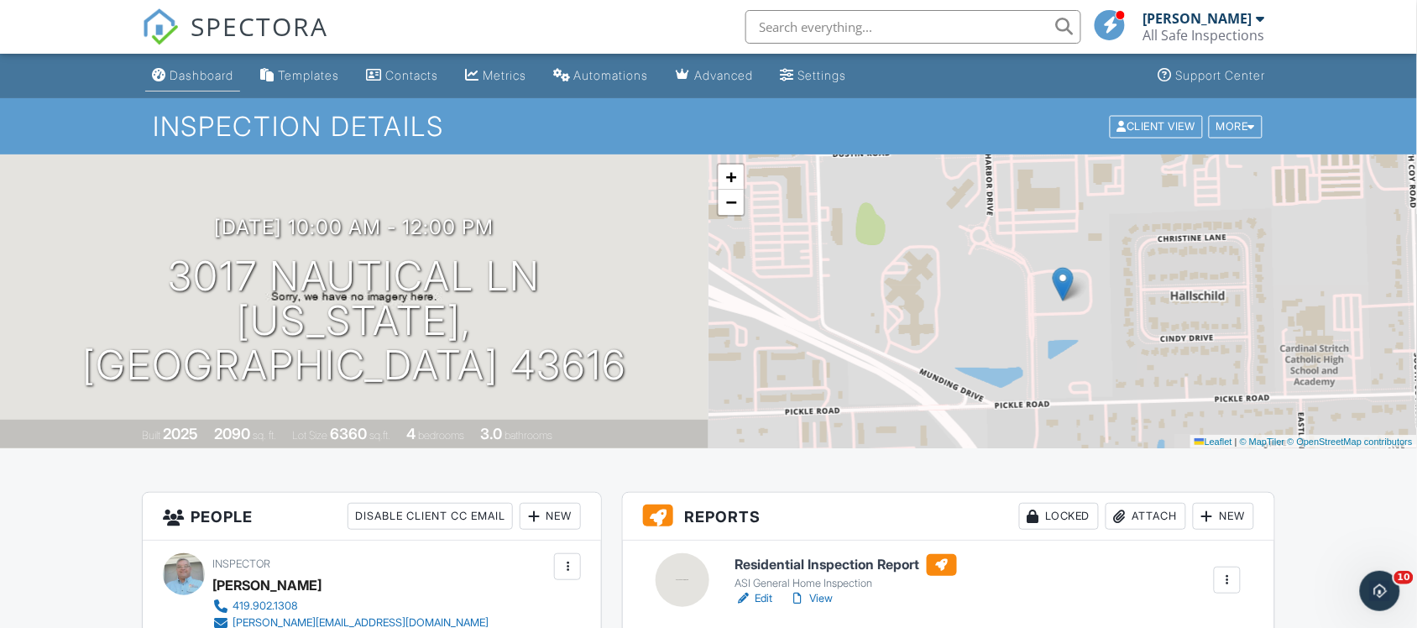
click at [221, 65] on link "Dashboard" at bounding box center [192, 75] width 95 height 31
